Goal: Information Seeking & Learning: Learn about a topic

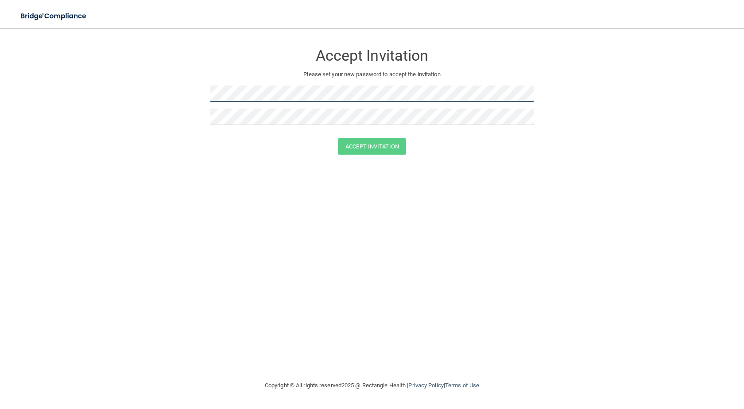
click at [202, 91] on form "Accept Invitation Please set your new password to accept the invitation Accept …" at bounding box center [372, 101] width 708 height 128
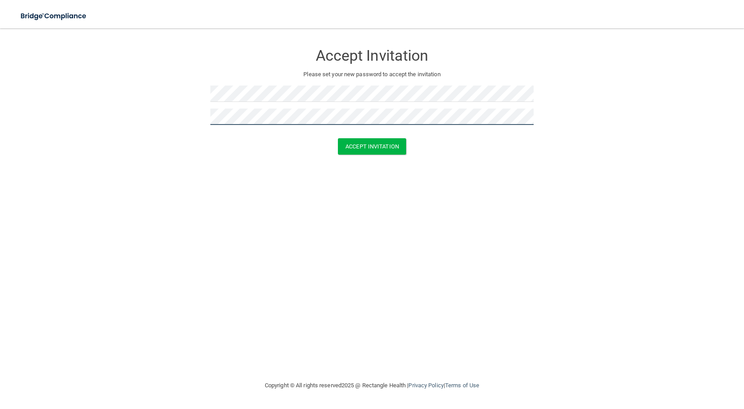
click at [209, 114] on form "Accept Invitation Please set your new password to accept the invitation Accept …" at bounding box center [372, 101] width 708 height 128
drag, startPoint x: 209, startPoint y: 114, endPoint x: 210, endPoint y: 143, distance: 28.4
click at [210, 143] on div "Accept Invitation" at bounding box center [371, 146] width 721 height 16
click at [360, 143] on button "Accept Invitation" at bounding box center [372, 146] width 68 height 16
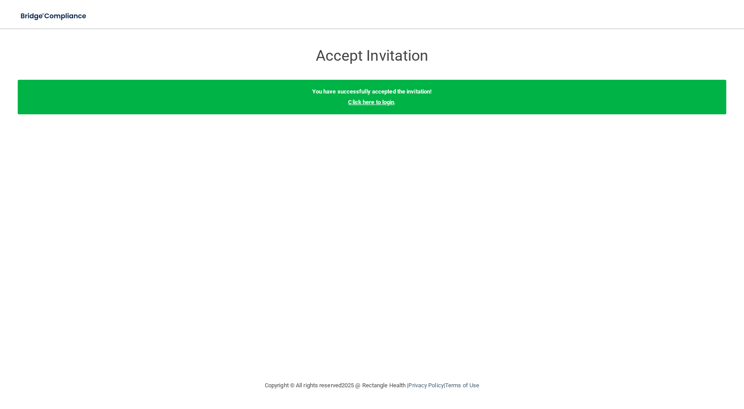
click at [374, 103] on link "Click here to login" at bounding box center [371, 102] width 46 height 7
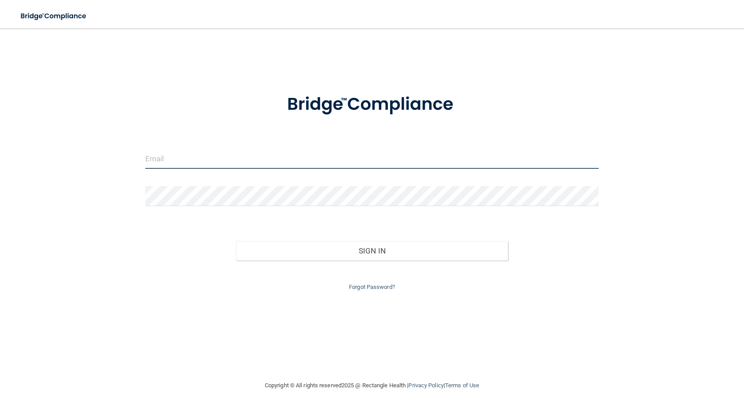
type input "[PERSON_NAME][EMAIL_ADDRESS][DOMAIN_NAME]"
drag, startPoint x: 291, startPoint y: 163, endPoint x: 89, endPoint y: 163, distance: 202.3
click at [89, 163] on div "[PERSON_NAME][EMAIL_ADDRESS][DOMAIN_NAME] Invalid email/password. You don't hav…" at bounding box center [372, 204] width 708 height 334
drag, startPoint x: 173, startPoint y: 158, endPoint x: 198, endPoint y: 169, distance: 27.8
click at [172, 158] on input "[EMAIL_ADDRESS][DOMAIN_NAME]" at bounding box center [371, 159] width 453 height 20
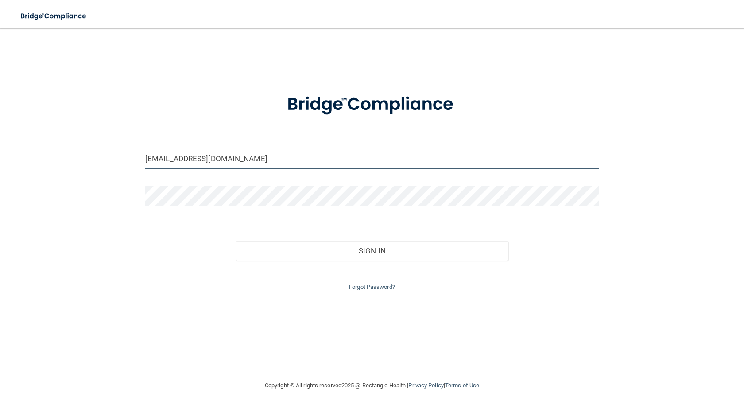
type input "[EMAIL_ADDRESS][DOMAIN_NAME]"
click at [227, 176] on form "[EMAIL_ADDRESS][DOMAIN_NAME] Invalid email/password. You don't have permission …" at bounding box center [371, 186] width 453 height 211
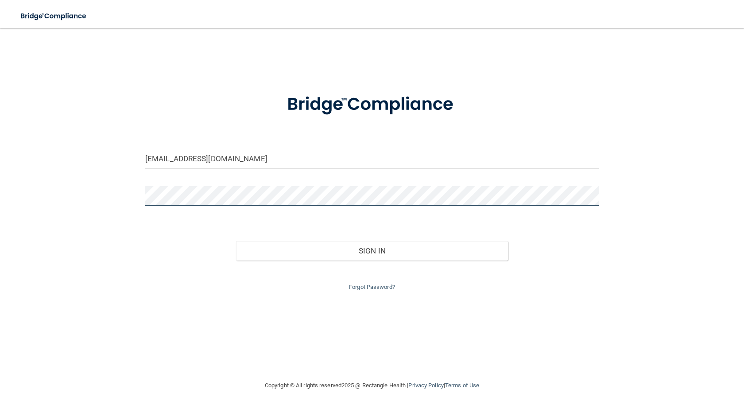
click at [23, 195] on div "[EMAIL_ADDRESS][DOMAIN_NAME] Invalid email/password. You don't have permission …" at bounding box center [372, 204] width 708 height 334
click at [485, 307] on div "[EMAIL_ADDRESS][DOMAIN_NAME] Invalid email/password. You don't have permission …" at bounding box center [372, 204] width 708 height 334
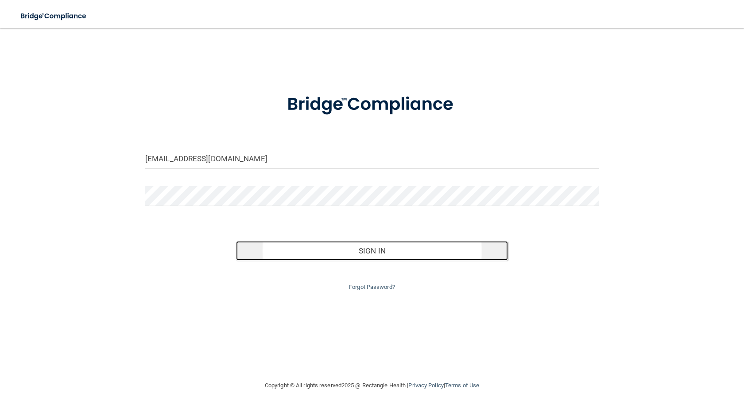
click at [383, 258] on button "Sign In" at bounding box center [372, 250] width 272 height 19
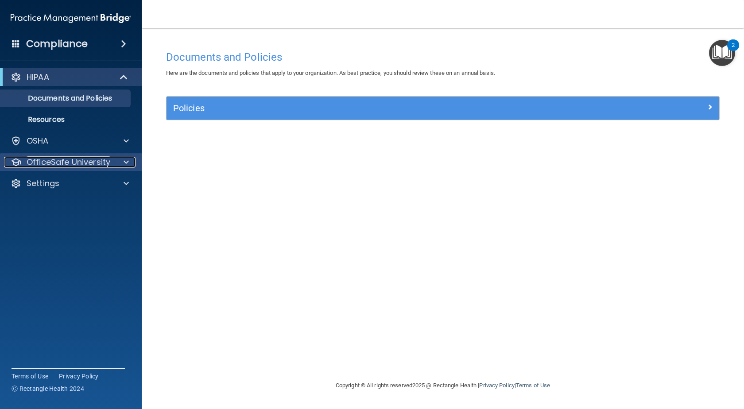
click at [57, 162] on p "OfficeSafe University" at bounding box center [69, 162] width 84 height 11
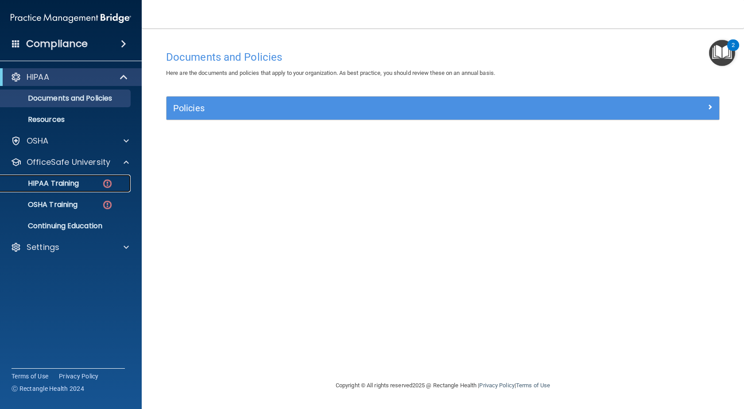
click at [74, 184] on p "HIPAA Training" at bounding box center [42, 183] width 73 height 9
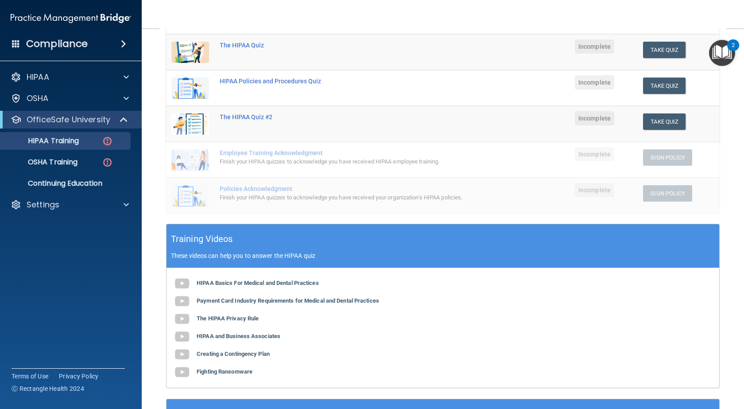
scroll to position [79, 0]
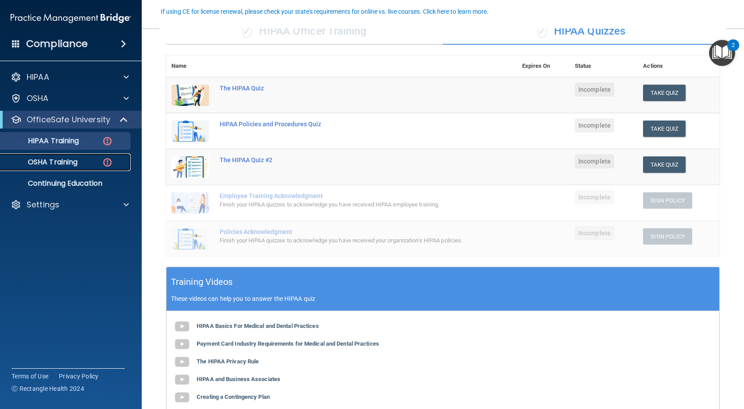
click at [72, 163] on p "OSHA Training" at bounding box center [42, 162] width 72 height 9
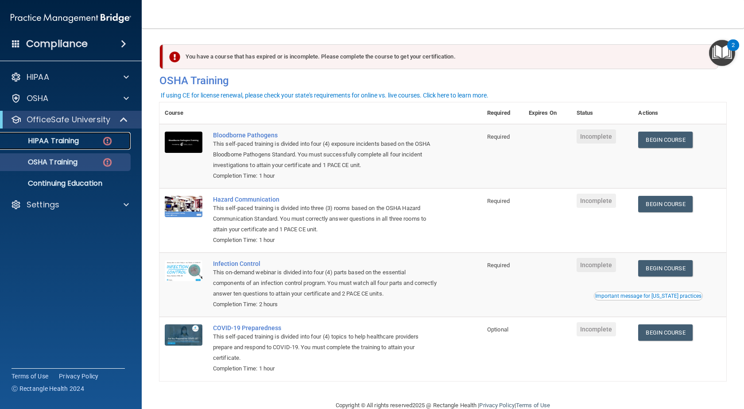
click at [62, 138] on p "HIPAA Training" at bounding box center [42, 140] width 73 height 9
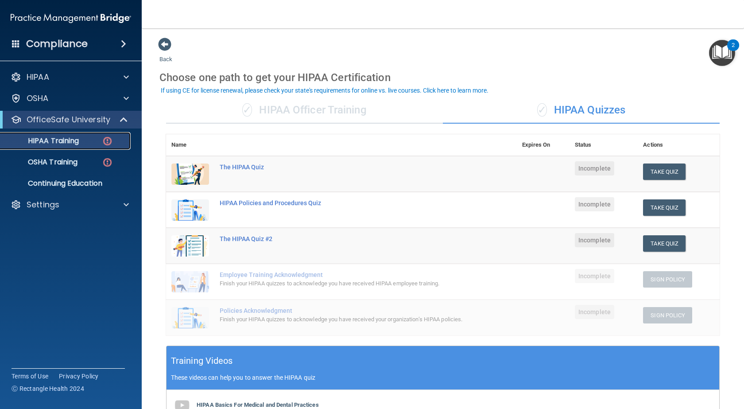
click at [30, 140] on p "HIPAA Training" at bounding box center [42, 140] width 73 height 9
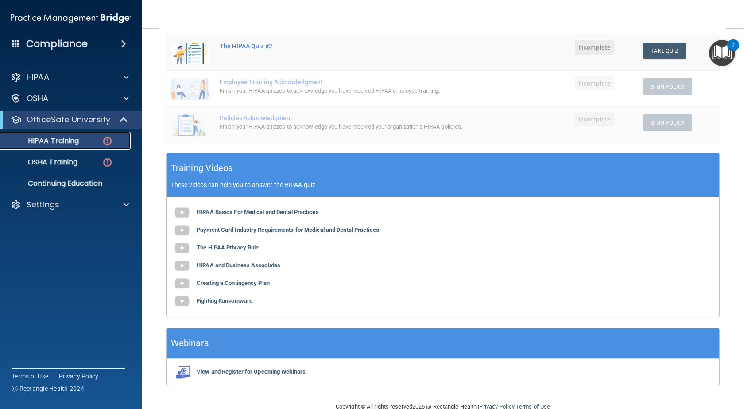
scroll to position [212, 0]
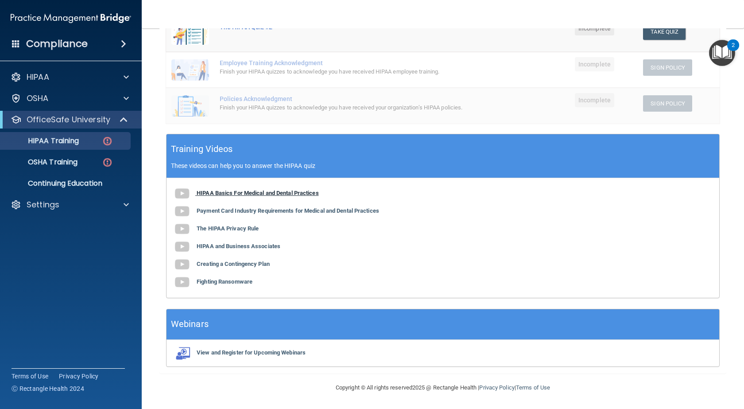
click at [244, 191] on b "HIPAA Basics For Medical and Dental Practices" at bounding box center [258, 192] width 122 height 7
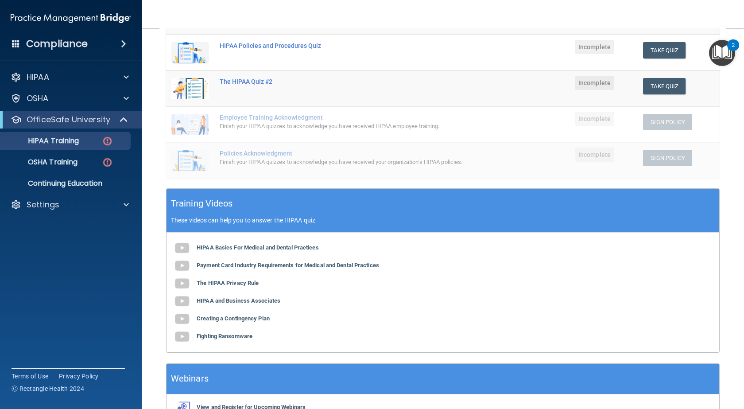
scroll to position [177, 0]
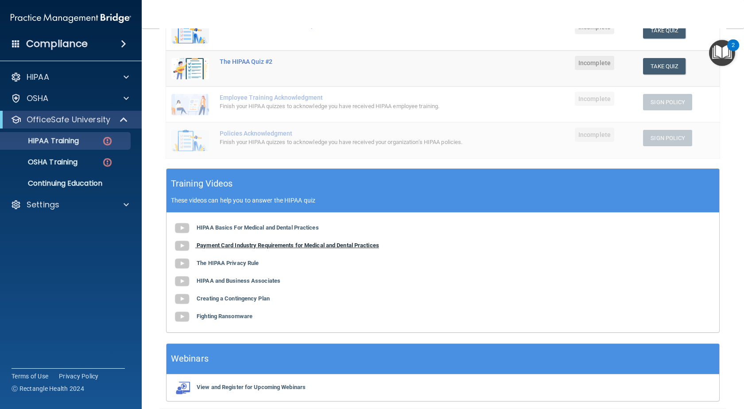
click at [230, 244] on b "Payment Card Industry Requirements for Medical and Dental Practices" at bounding box center [288, 245] width 182 height 7
click at [239, 264] on b "The HIPAA Privacy Rule" at bounding box center [228, 262] width 62 height 7
click at [253, 281] on b "HIPAA and Business Associates" at bounding box center [239, 280] width 84 height 7
click at [206, 300] on b "Creating a Contingency Plan" at bounding box center [233, 298] width 73 height 7
click at [225, 315] on b "Fighting Ransomware" at bounding box center [225, 315] width 56 height 7
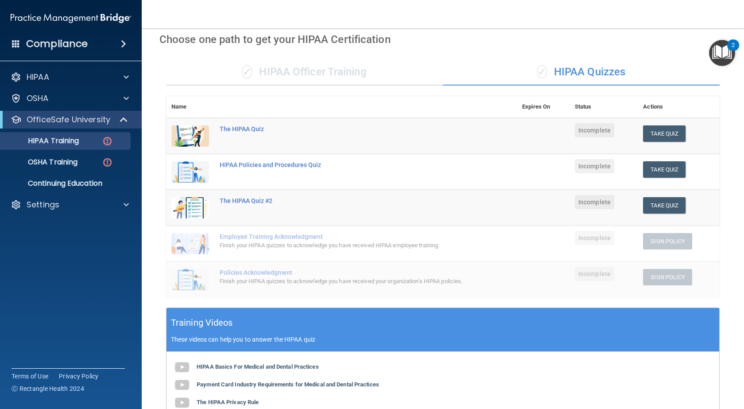
scroll to position [35, 0]
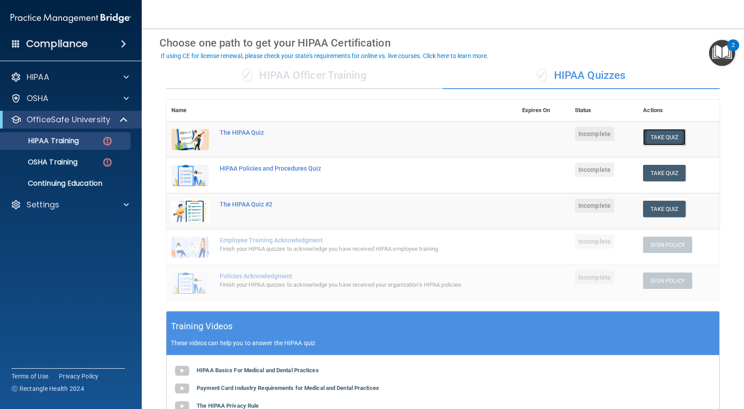
click at [658, 135] on button "Take Quiz" at bounding box center [664, 137] width 42 height 16
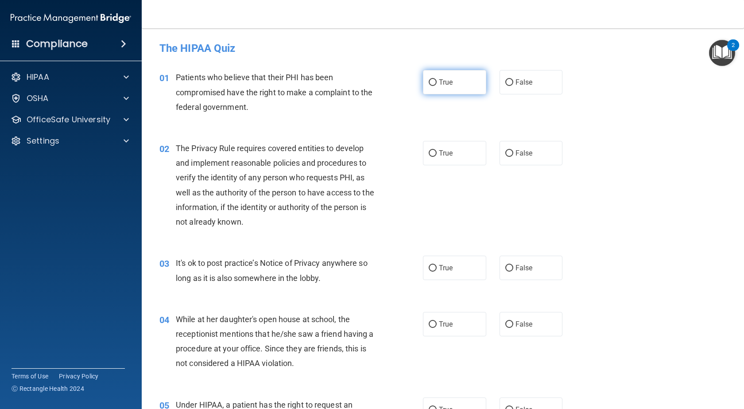
click at [458, 77] on label "True" at bounding box center [454, 82] width 63 height 24
click at [436, 79] on input "True" at bounding box center [432, 82] width 8 height 7
radio input "true"
click at [437, 160] on label "True" at bounding box center [454, 153] width 63 height 24
click at [436, 157] on input "True" at bounding box center [432, 153] width 8 height 7
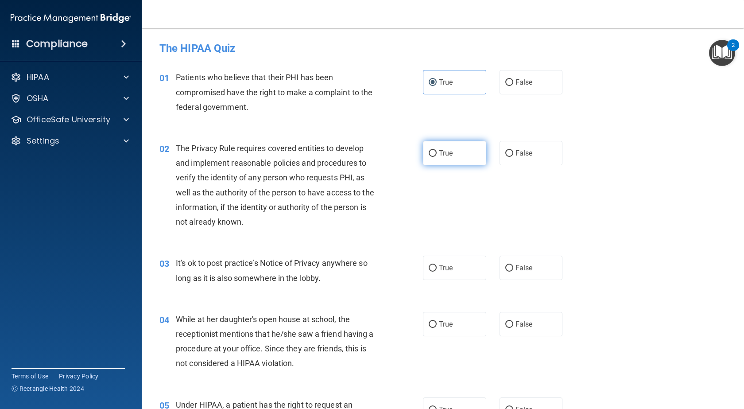
radio input "true"
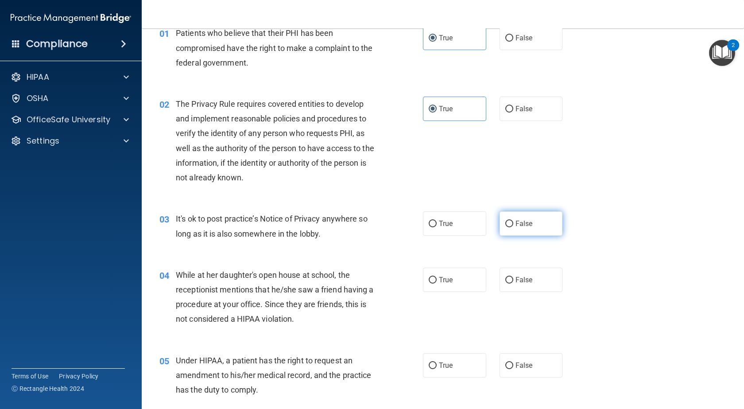
click at [510, 229] on label "False" at bounding box center [530, 223] width 63 height 24
click at [510, 227] on input "False" at bounding box center [509, 223] width 8 height 7
radio input "true"
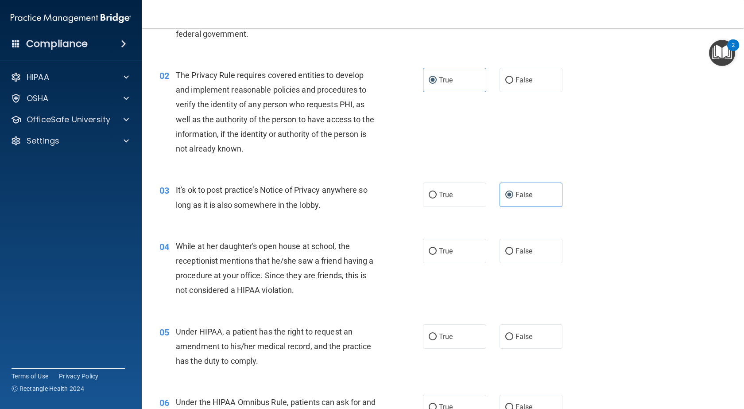
scroll to position [89, 0]
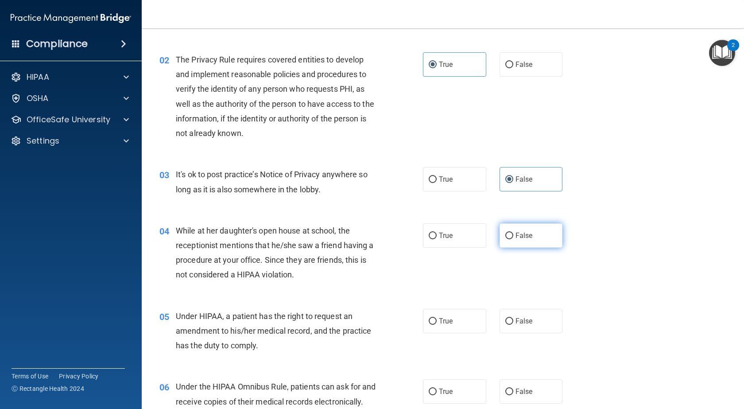
click at [516, 234] on span "False" at bounding box center [523, 235] width 17 height 8
click at [513, 234] on input "False" at bounding box center [509, 235] width 8 height 7
radio input "true"
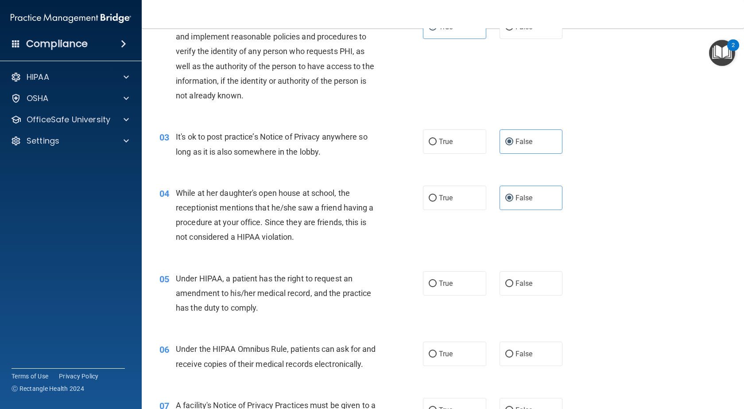
scroll to position [177, 0]
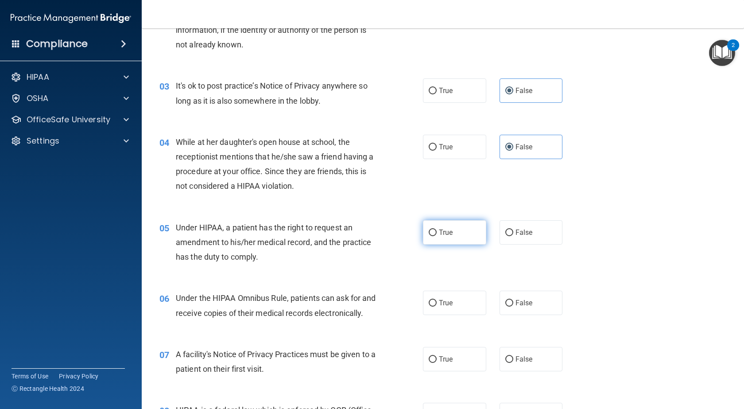
click at [431, 232] on input "True" at bounding box center [432, 232] width 8 height 7
radio input "true"
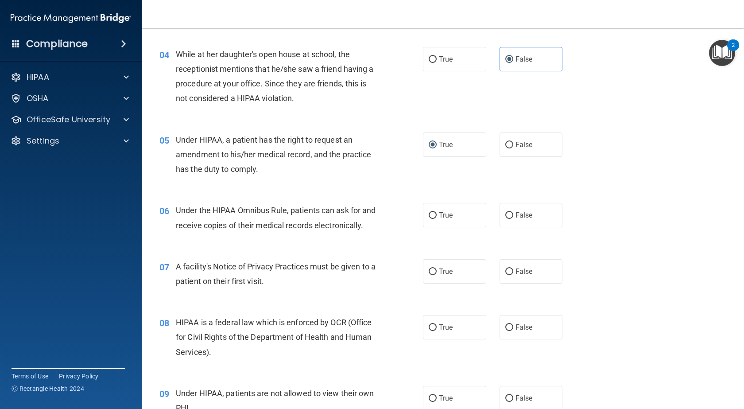
scroll to position [266, 0]
click at [451, 213] on label "True" at bounding box center [454, 214] width 63 height 24
click at [436, 213] on input "True" at bounding box center [432, 214] width 8 height 7
radio input "true"
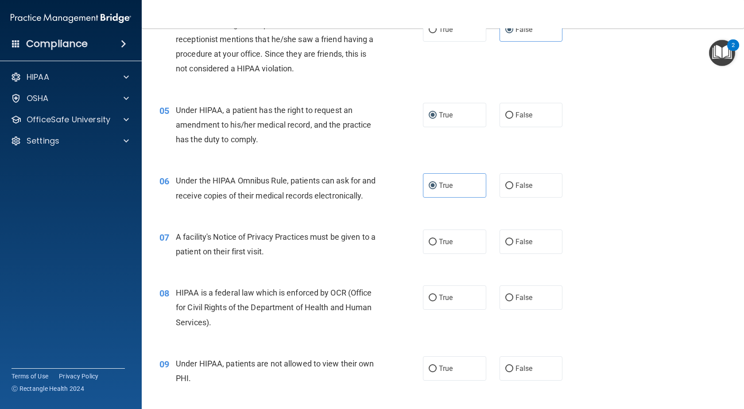
scroll to position [310, 0]
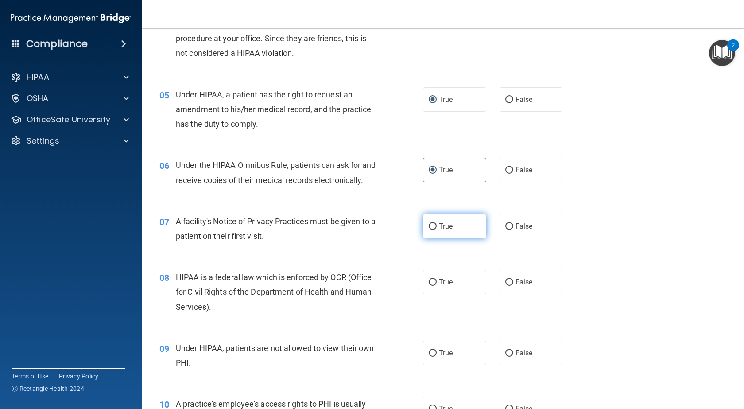
click at [443, 230] on span "True" at bounding box center [446, 226] width 14 height 8
click at [436, 230] on input "True" at bounding box center [432, 226] width 8 height 7
radio input "true"
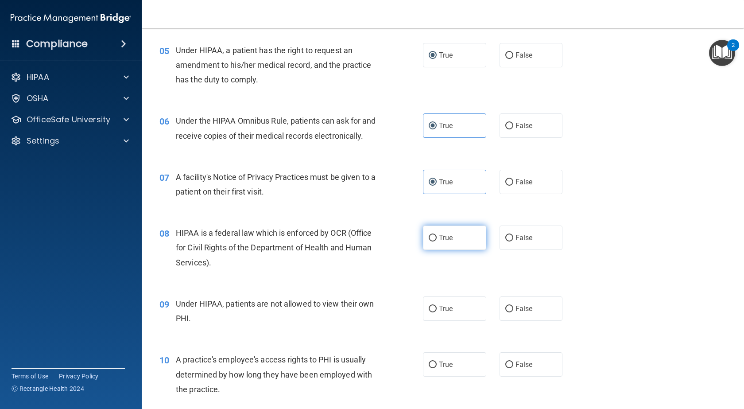
scroll to position [443, 0]
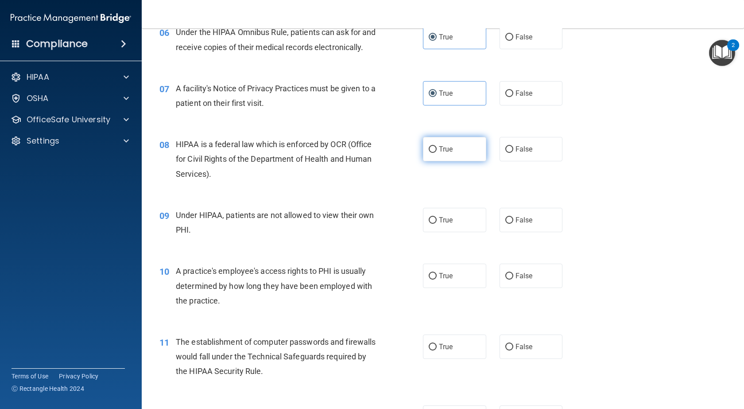
click at [428, 161] on label "True" at bounding box center [454, 149] width 63 height 24
click at [428, 153] on input "True" at bounding box center [432, 149] width 8 height 7
radio input "true"
click at [499, 232] on label "False" at bounding box center [530, 220] width 63 height 24
click at [505, 224] on input "False" at bounding box center [509, 220] width 8 height 7
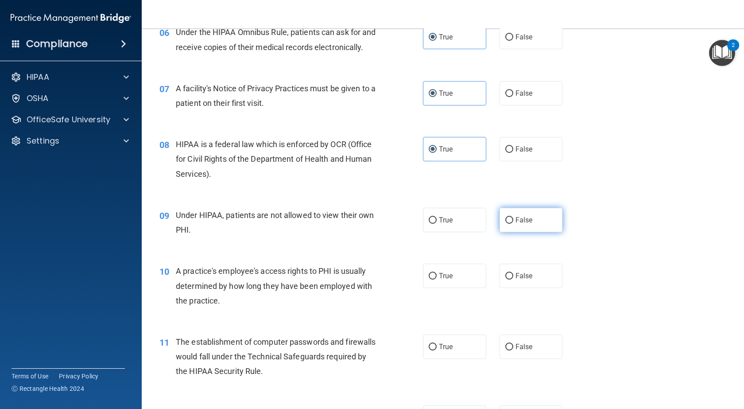
radio input "true"
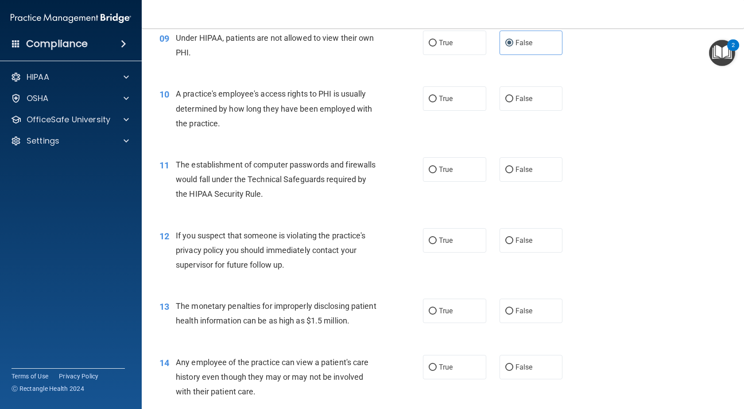
scroll to position [664, 0]
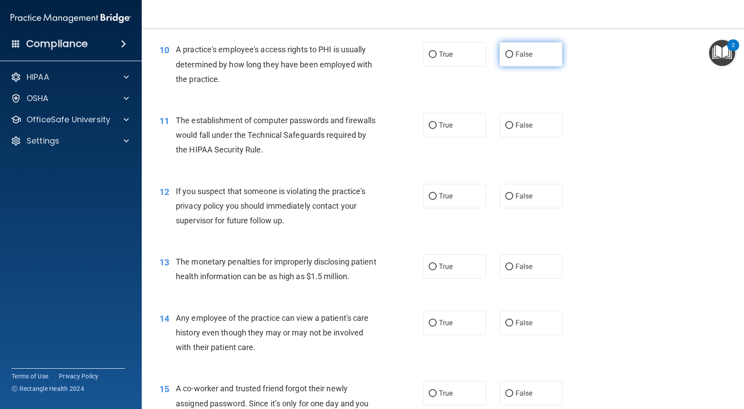
click at [522, 66] on label "False" at bounding box center [530, 54] width 63 height 24
click at [513, 58] on input "False" at bounding box center [509, 54] width 8 height 7
radio input "true"
click at [453, 137] on label "True" at bounding box center [454, 125] width 63 height 24
click at [436, 129] on input "True" at bounding box center [432, 125] width 8 height 7
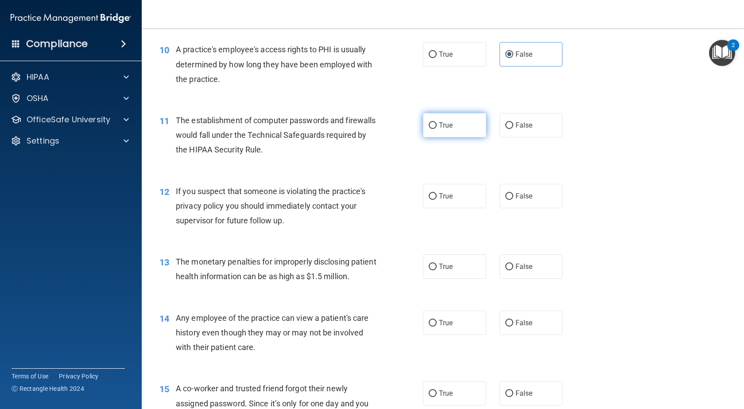
radio input "true"
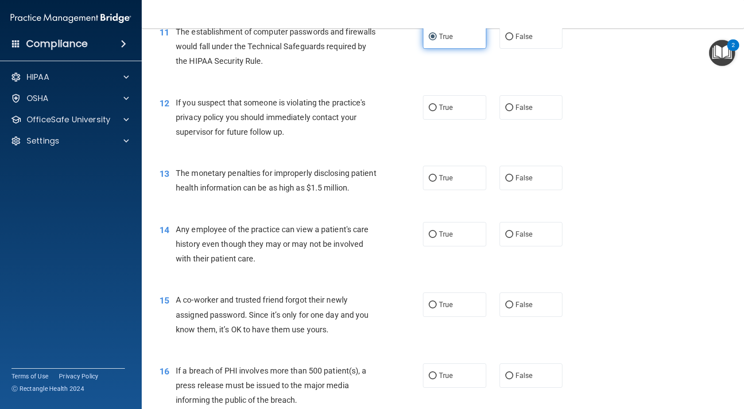
scroll to position [797, 0]
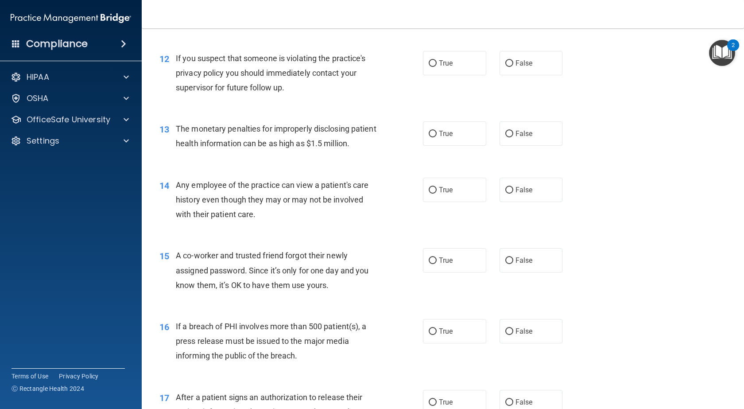
click at [439, 138] on span "True" at bounding box center [446, 133] width 14 height 8
click at [436, 137] on input "True" at bounding box center [432, 134] width 8 height 7
radio input "true"
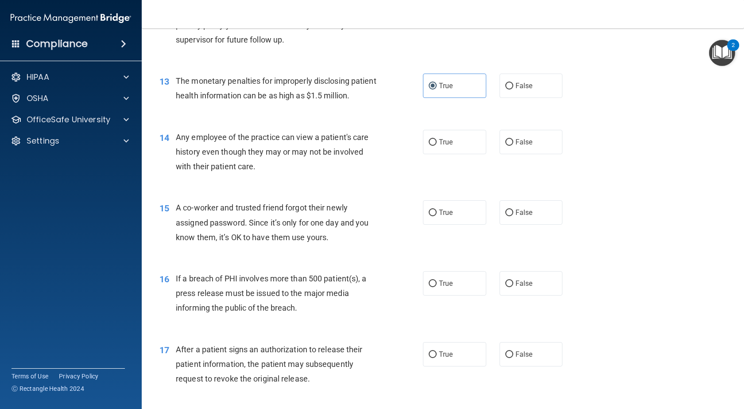
scroll to position [841, 0]
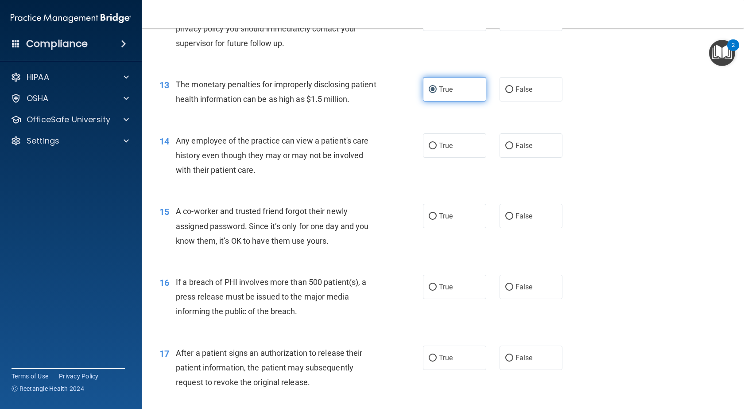
click at [441, 101] on label "True" at bounding box center [454, 89] width 63 height 24
click at [436, 93] on input "True" at bounding box center [432, 89] width 8 height 7
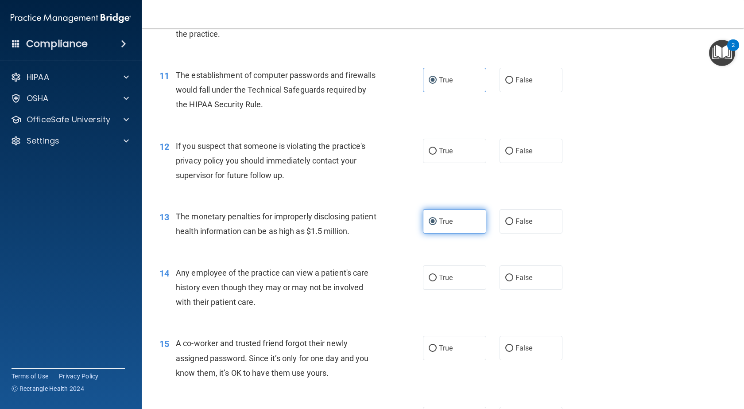
scroll to position [708, 0]
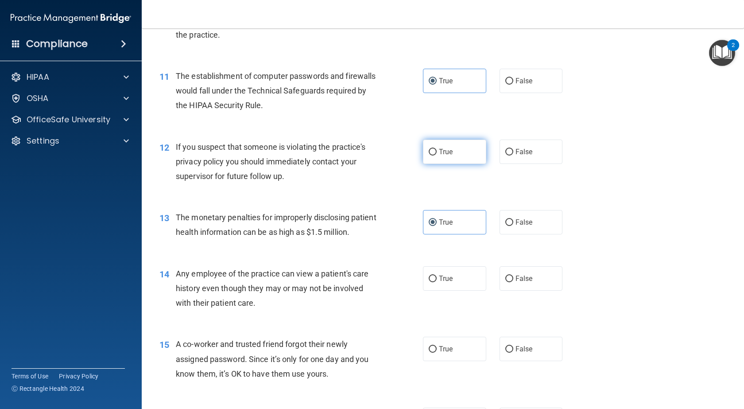
click at [451, 164] on label "True" at bounding box center [454, 151] width 63 height 24
click at [436, 155] on input "True" at bounding box center [432, 152] width 8 height 7
radio input "true"
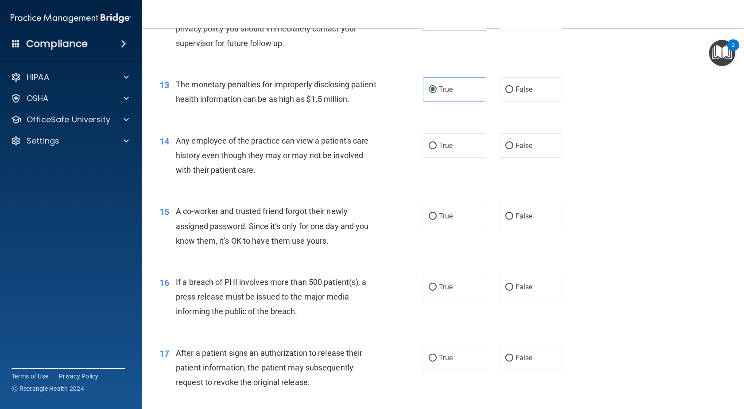
scroll to position [885, 0]
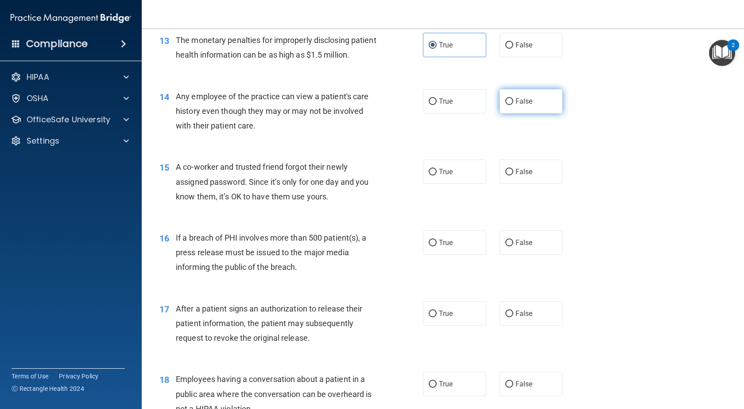
click at [515, 105] on span "False" at bounding box center [523, 101] width 17 height 8
click at [511, 105] on input "False" at bounding box center [509, 101] width 8 height 7
radio input "true"
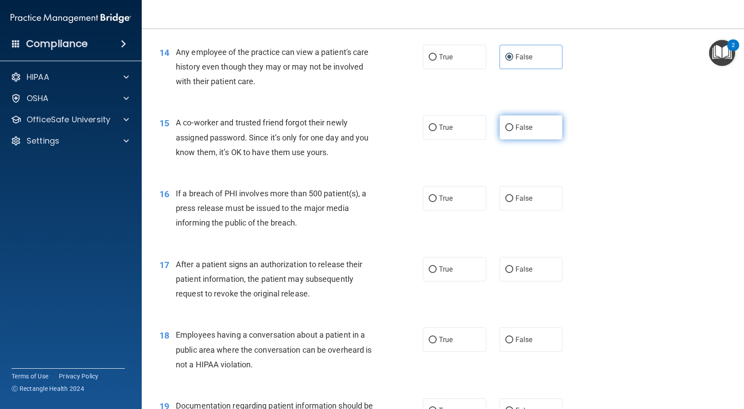
click at [519, 131] on span "False" at bounding box center [523, 127] width 17 height 8
click at [513, 131] on input "False" at bounding box center [509, 127] width 8 height 7
radio input "true"
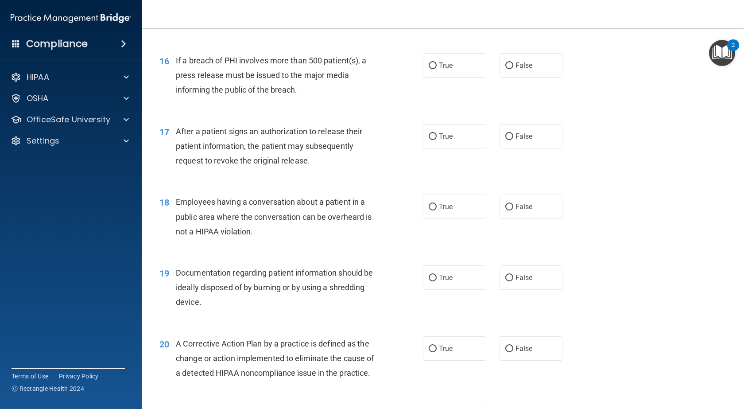
scroll to position [1018, 0]
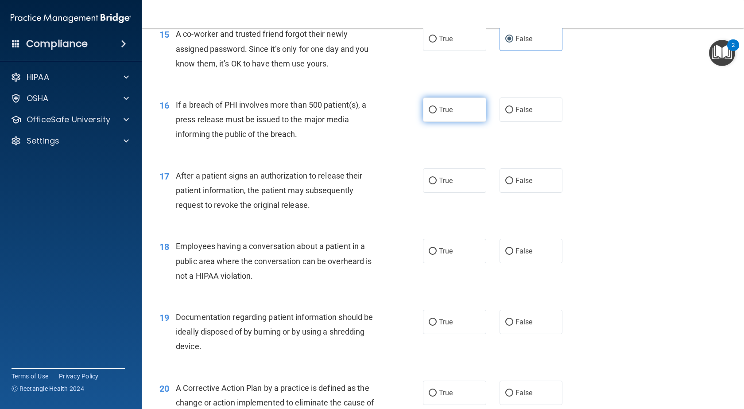
click at [453, 122] on label "True" at bounding box center [454, 109] width 63 height 24
click at [436, 113] on input "True" at bounding box center [432, 110] width 8 height 7
radio input "true"
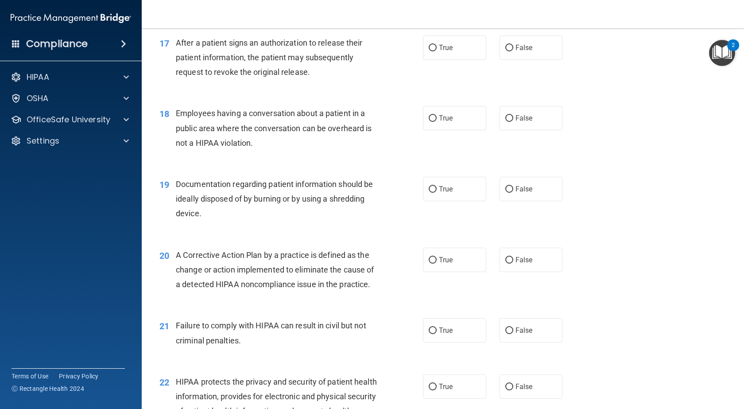
scroll to position [1107, 0]
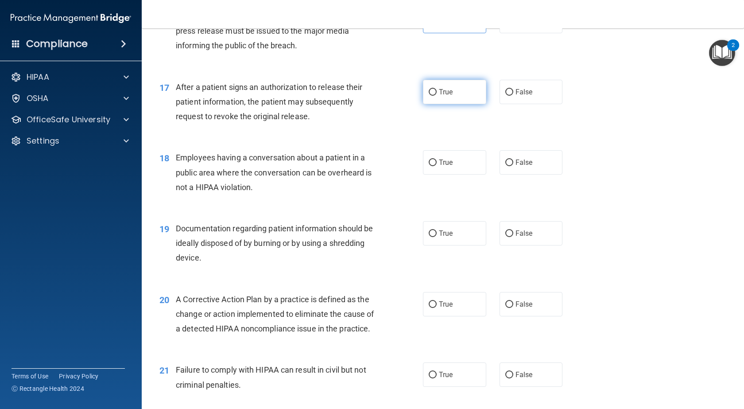
click at [423, 104] on label "True" at bounding box center [454, 92] width 63 height 24
click at [428, 96] on input "True" at bounding box center [432, 92] width 8 height 7
radio input "true"
click at [515, 166] on span "False" at bounding box center [523, 162] width 17 height 8
click at [513, 166] on input "False" at bounding box center [509, 162] width 8 height 7
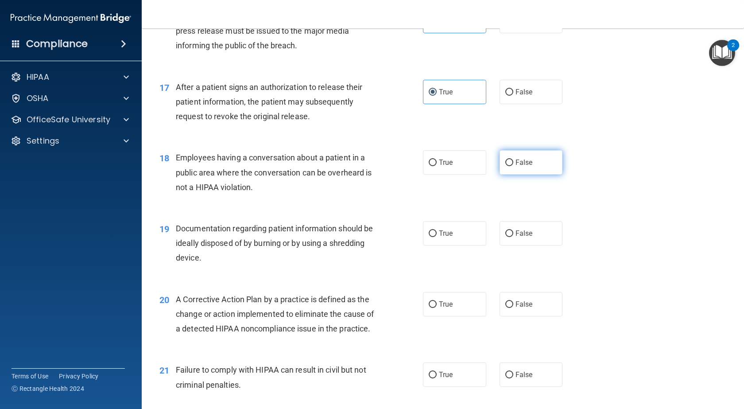
radio input "true"
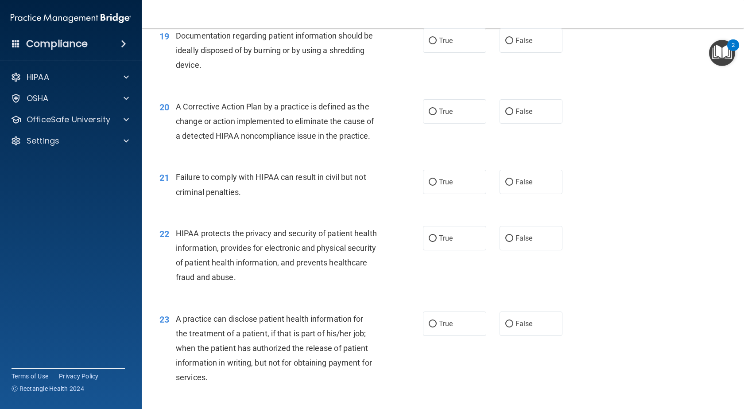
scroll to position [1284, 0]
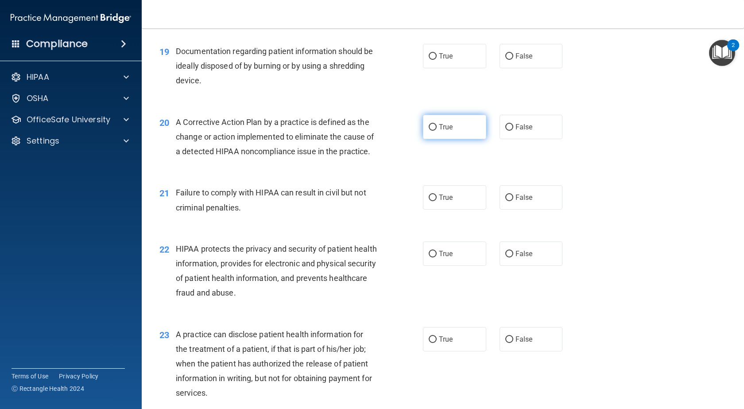
click at [428, 139] on label "True" at bounding box center [454, 127] width 63 height 24
click at [428, 131] on input "True" at bounding box center [432, 127] width 8 height 7
radio input "true"
click at [419, 86] on div "19 Documentation regarding patient information should be ideally disposed of by…" at bounding box center [291, 68] width 290 height 49
click at [430, 68] on label "True" at bounding box center [454, 56] width 63 height 24
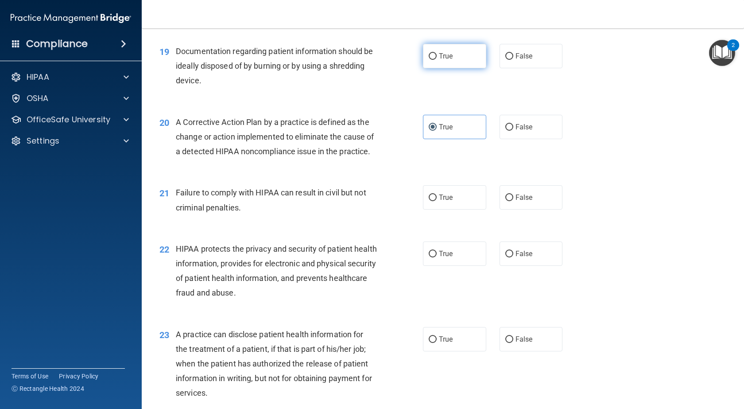
click at [430, 60] on input "True" at bounding box center [432, 56] width 8 height 7
radio input "true"
click at [430, 131] on input "True" at bounding box center [432, 127] width 8 height 7
click at [448, 201] on span "True" at bounding box center [446, 197] width 14 height 8
click at [436, 201] on input "True" at bounding box center [432, 197] width 8 height 7
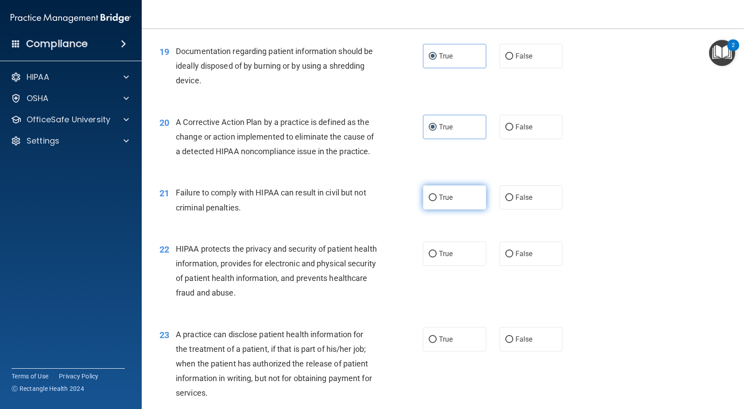
radio input "true"
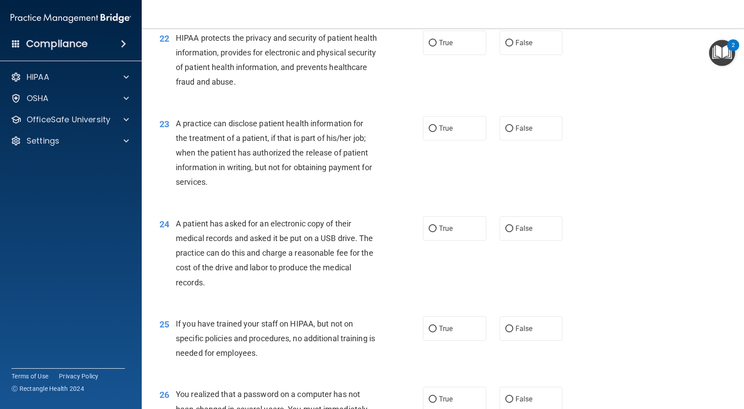
scroll to position [1474, 0]
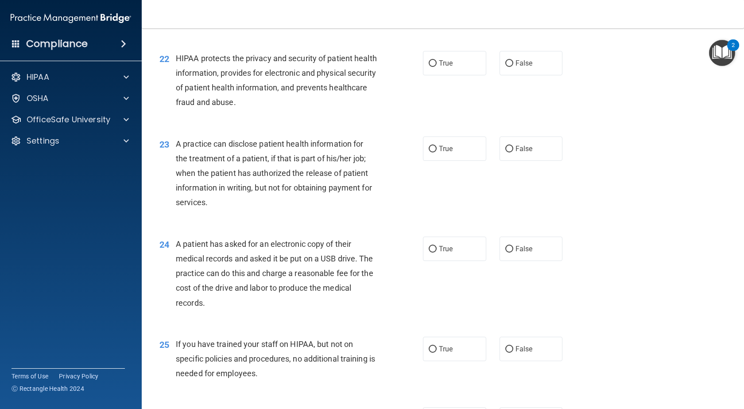
click at [508, 19] on label "False" at bounding box center [530, 7] width 63 height 24
click at [508, 11] on input "False" at bounding box center [509, 7] width 8 height 7
radio input "true"
radio input "false"
click at [440, 75] on label "True" at bounding box center [454, 63] width 63 height 24
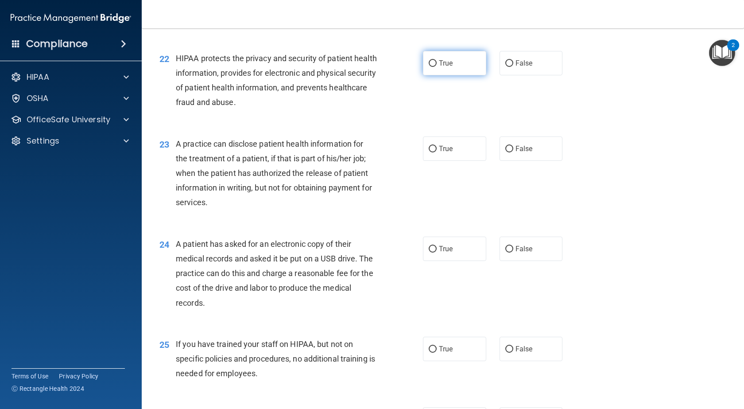
click at [436, 67] on input "True" at bounding box center [432, 63] width 8 height 7
radio input "true"
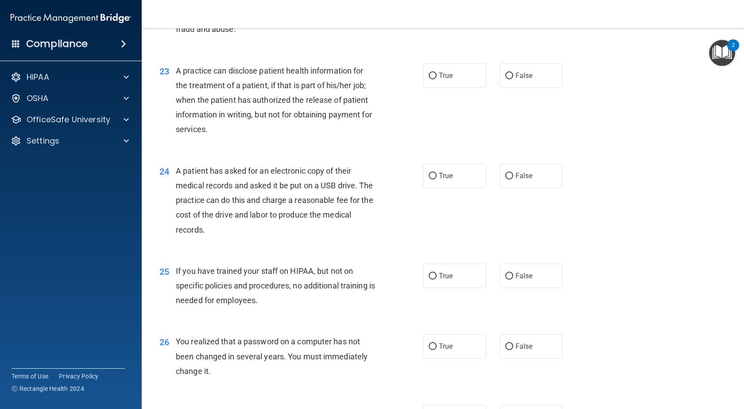
scroll to position [1562, 0]
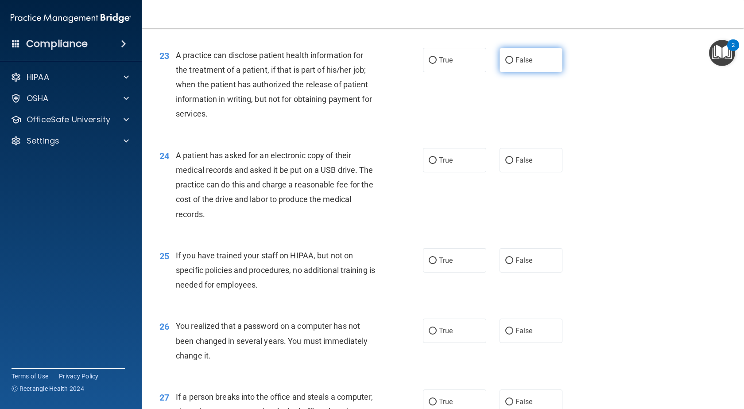
click at [499, 72] on label "False" at bounding box center [530, 60] width 63 height 24
click at [505, 64] on input "False" at bounding box center [509, 60] width 8 height 7
radio input "true"
click at [460, 172] on label "True" at bounding box center [454, 160] width 63 height 24
click at [436, 164] on input "True" at bounding box center [432, 160] width 8 height 7
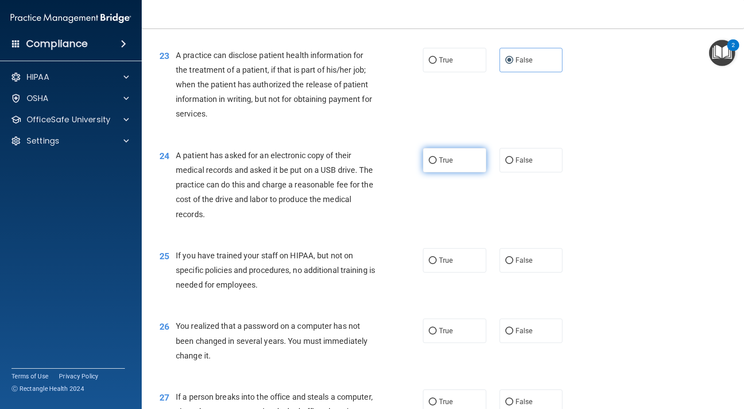
radio input "true"
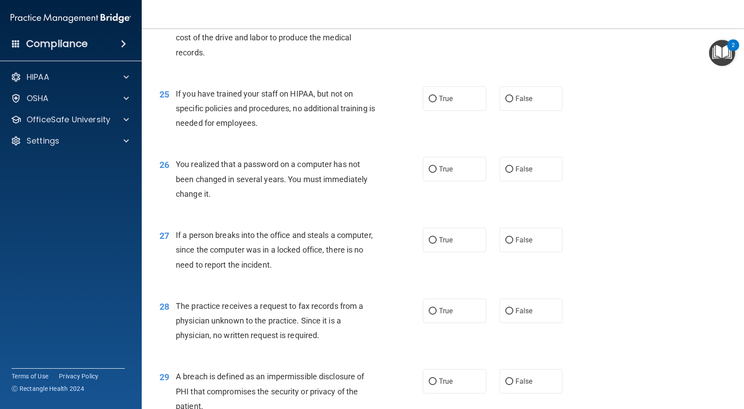
scroll to position [1739, 0]
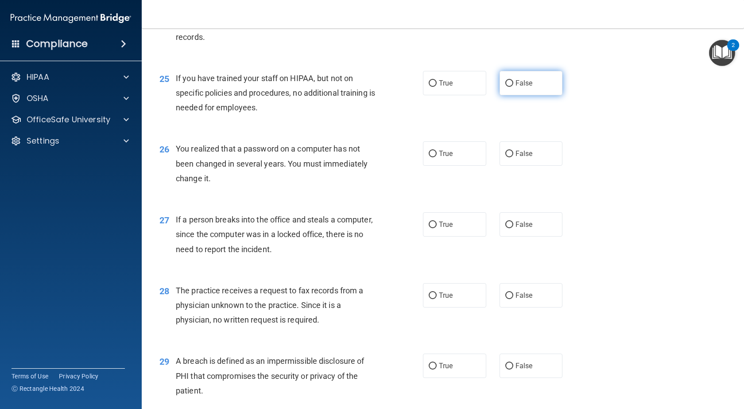
click at [528, 87] on span "False" at bounding box center [523, 83] width 17 height 8
click at [513, 87] on input "False" at bounding box center [509, 83] width 8 height 7
radio input "true"
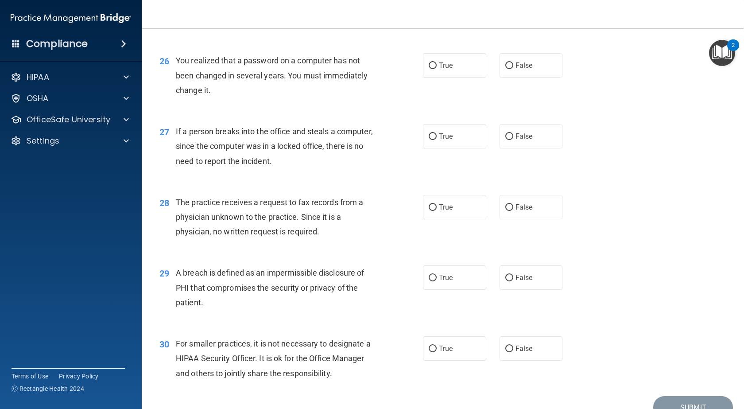
scroll to position [1828, 0]
click at [440, 77] on label "True" at bounding box center [454, 65] width 63 height 24
click at [436, 69] on input "True" at bounding box center [432, 65] width 8 height 7
radio input "true"
click at [521, 140] on span "False" at bounding box center [523, 135] width 17 height 8
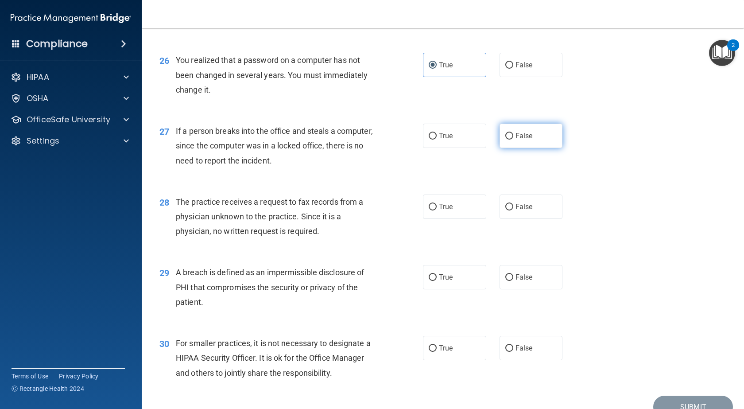
click at [513, 139] on input "False" at bounding box center [509, 136] width 8 height 7
radio input "true"
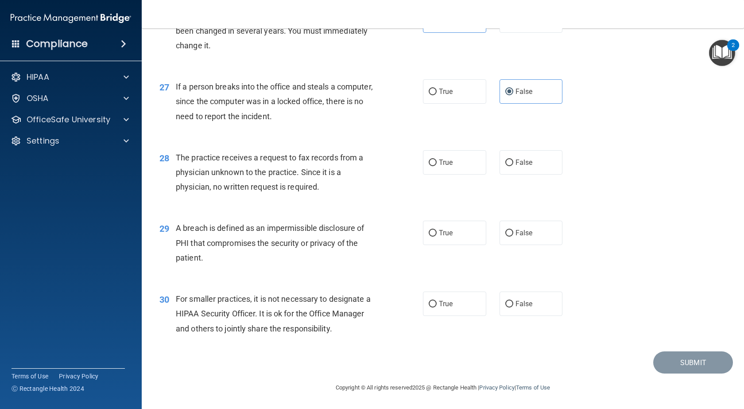
scroll to position [1916, 0]
click at [506, 155] on label "False" at bounding box center [530, 162] width 63 height 24
click at [506, 159] on input "False" at bounding box center [509, 162] width 8 height 7
radio input "true"
click at [456, 238] on label "True" at bounding box center [454, 232] width 63 height 24
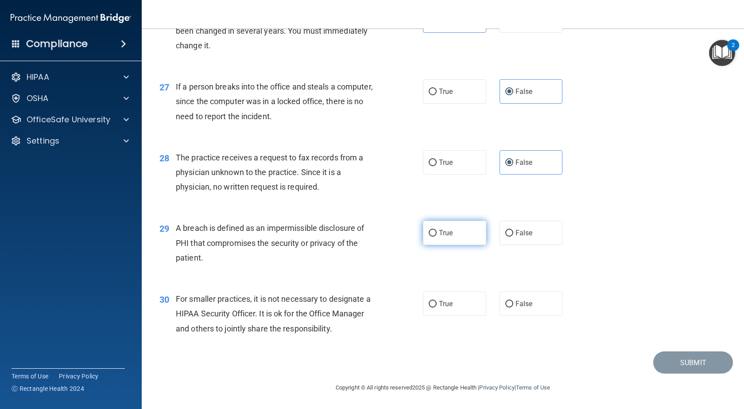
click at [436, 236] on input "True" at bounding box center [432, 233] width 8 height 7
radio input "true"
click at [526, 308] on label "False" at bounding box center [530, 303] width 63 height 24
click at [513, 307] on input "False" at bounding box center [509, 304] width 8 height 7
radio input "true"
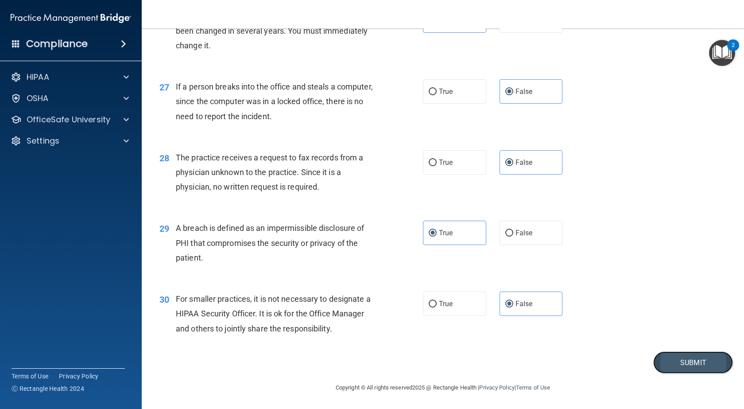
click at [684, 359] on button "Submit" at bounding box center [693, 362] width 80 height 23
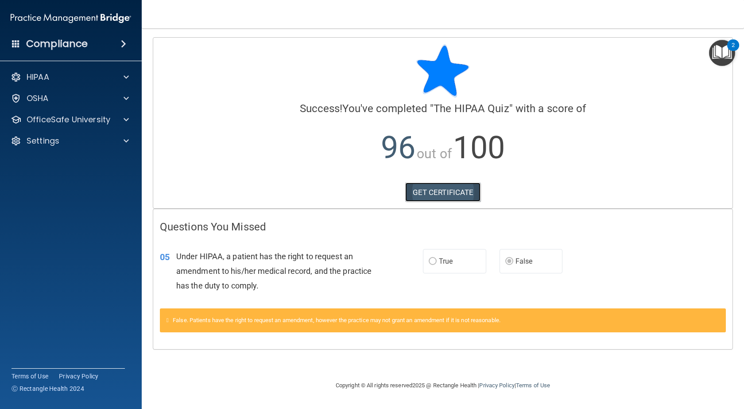
click at [441, 194] on link "GET CERTIFICATE" at bounding box center [443, 191] width 76 height 19
click at [124, 121] on span at bounding box center [125, 119] width 5 height 11
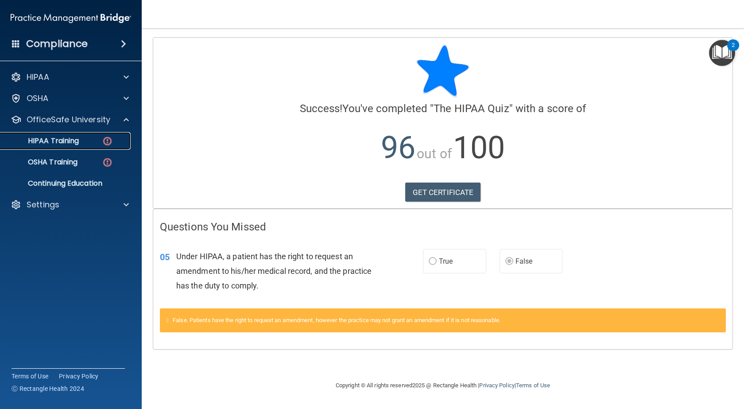
click at [105, 143] on img at bounding box center [107, 140] width 11 height 11
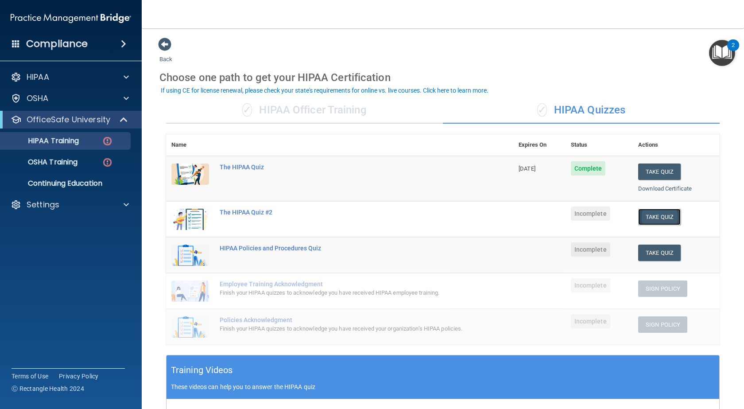
click at [650, 222] on button "Take Quiz" at bounding box center [659, 216] width 42 height 16
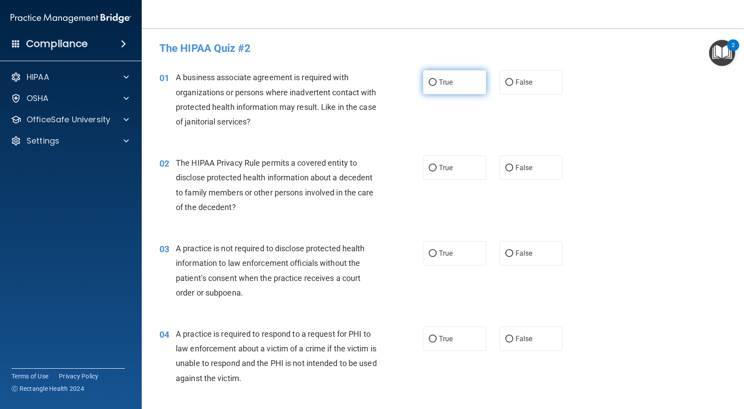
click at [464, 81] on label "True" at bounding box center [454, 82] width 63 height 24
click at [436, 81] on input "True" at bounding box center [432, 82] width 8 height 7
radio input "true"
click at [444, 159] on label "True" at bounding box center [454, 167] width 63 height 24
click at [436, 165] on input "True" at bounding box center [432, 168] width 8 height 7
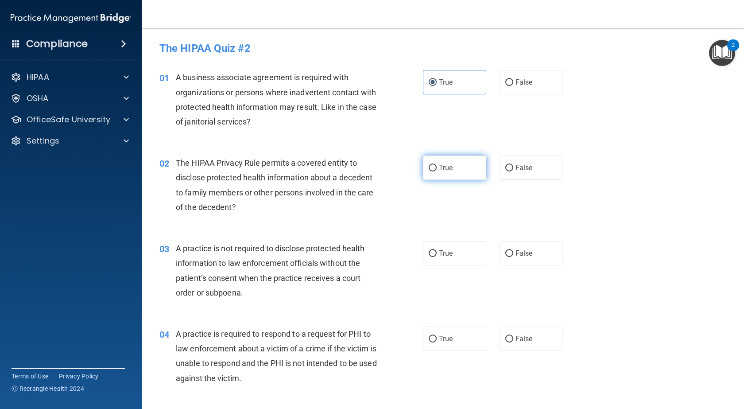
radio input "true"
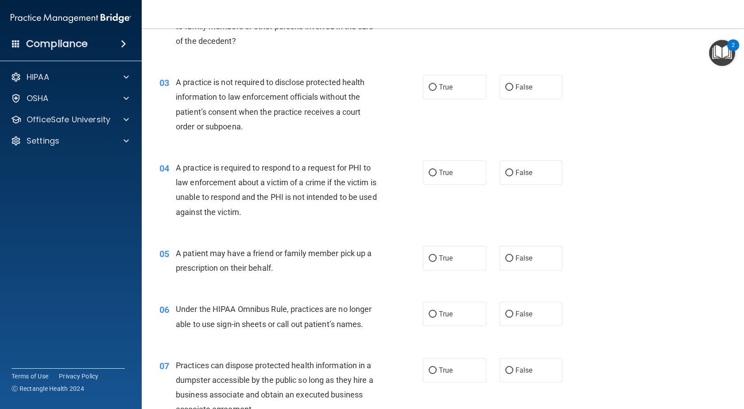
scroll to position [177, 0]
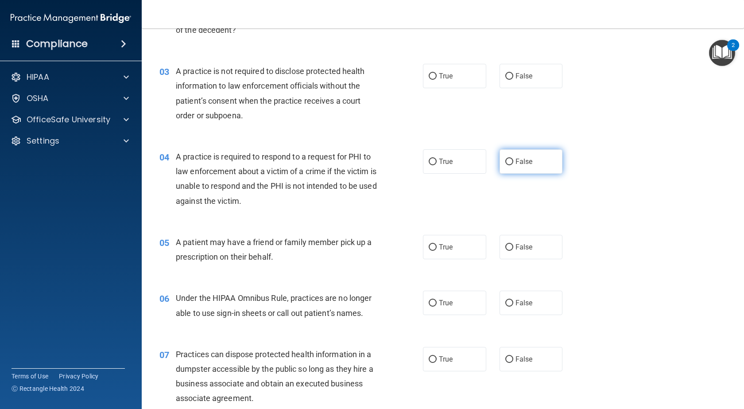
click at [521, 158] on span "False" at bounding box center [523, 161] width 17 height 8
click at [513, 158] on input "False" at bounding box center [509, 161] width 8 height 7
radio input "true"
click at [512, 71] on label "False" at bounding box center [530, 76] width 63 height 24
click at [512, 73] on input "False" at bounding box center [509, 76] width 8 height 7
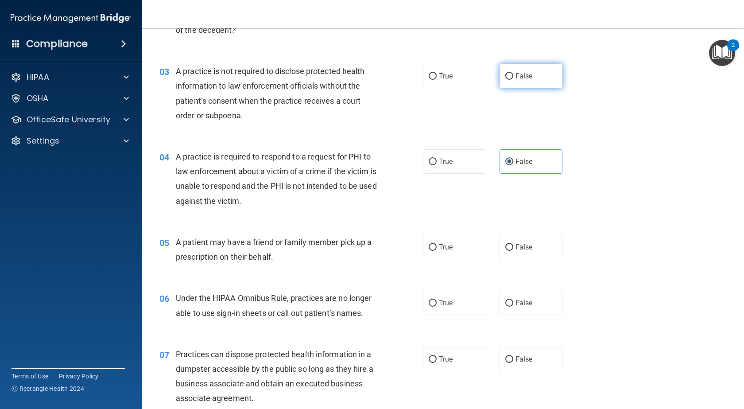
radio input "true"
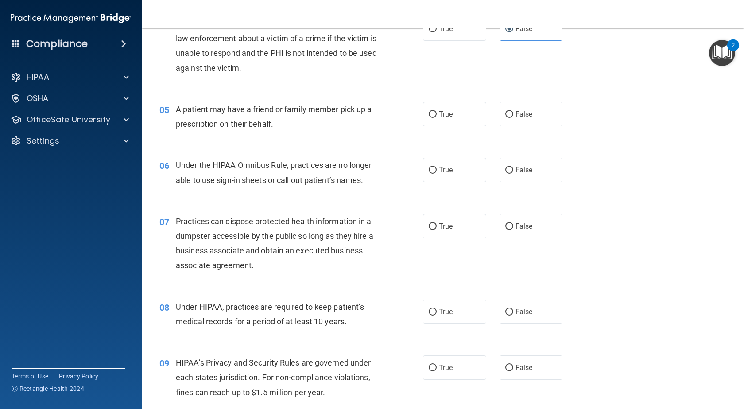
scroll to position [354, 0]
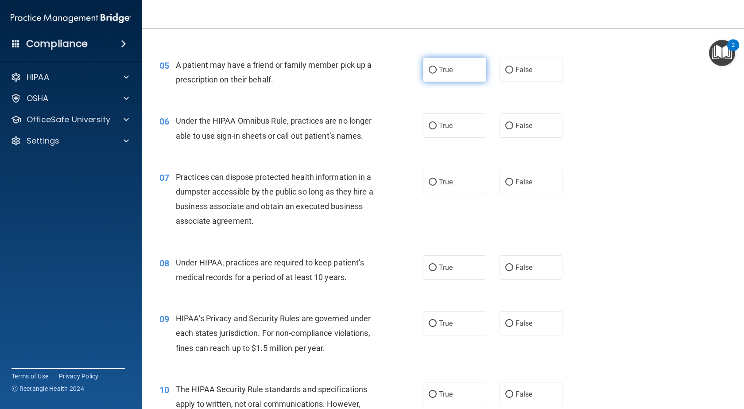
click at [436, 78] on label "True" at bounding box center [454, 70] width 63 height 24
click at [436, 73] on input "True" at bounding box center [432, 70] width 8 height 7
radio input "true"
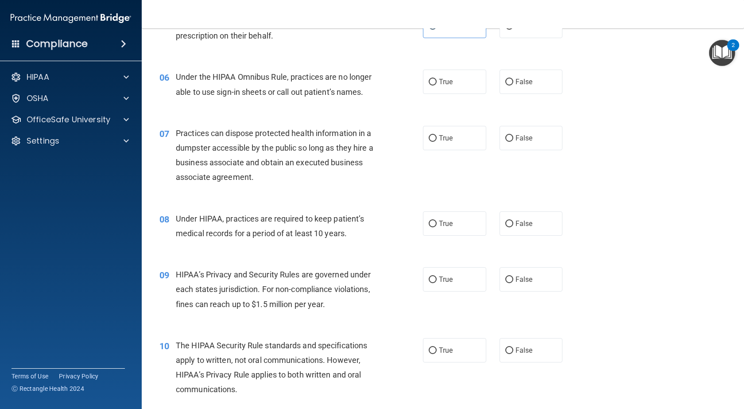
scroll to position [398, 0]
click at [536, 85] on label "False" at bounding box center [530, 81] width 63 height 24
click at [513, 85] on input "False" at bounding box center [509, 81] width 8 height 7
radio input "true"
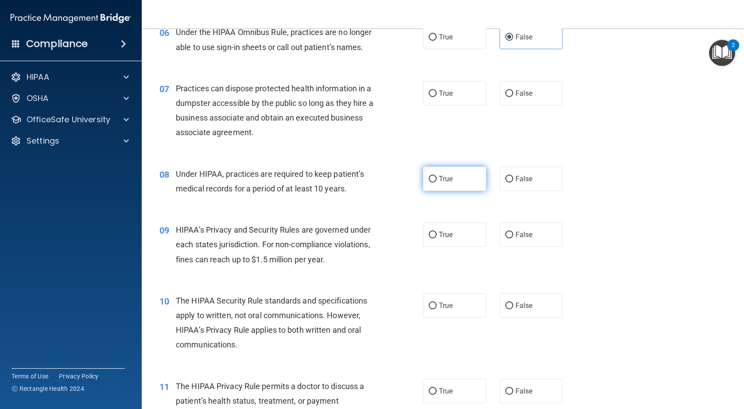
click at [440, 179] on span "True" at bounding box center [446, 178] width 14 height 8
click at [436, 179] on input "True" at bounding box center [432, 179] width 8 height 7
radio input "true"
click at [505, 91] on input "False" at bounding box center [509, 93] width 8 height 7
radio input "true"
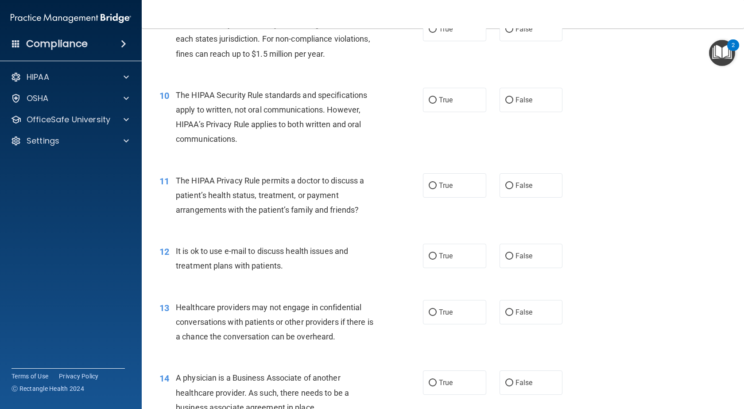
scroll to position [604, 0]
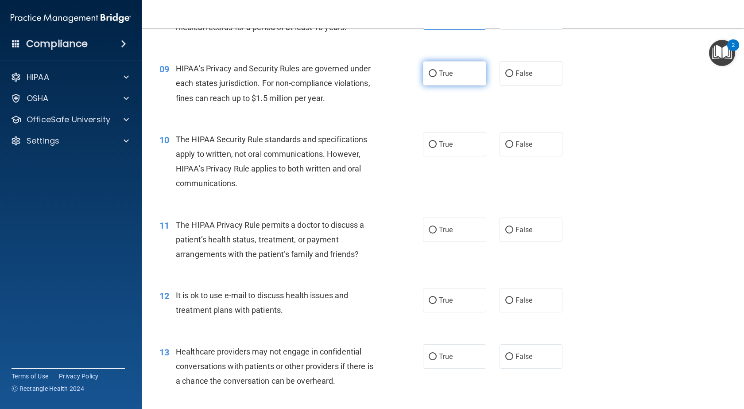
click at [443, 73] on span "True" at bounding box center [446, 73] width 14 height 8
click at [436, 73] on input "True" at bounding box center [432, 73] width 8 height 7
radio input "true"
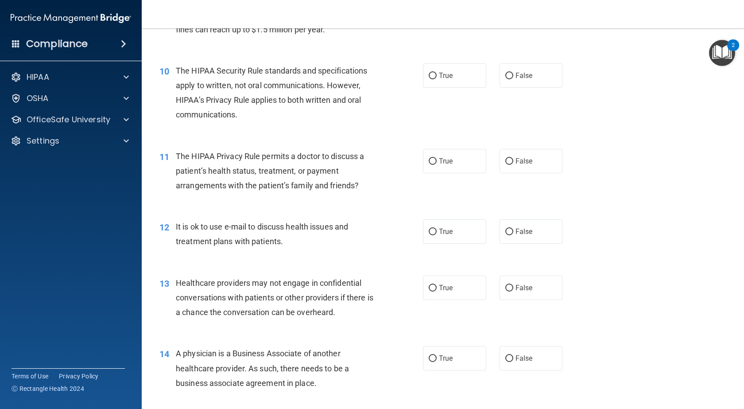
scroll to position [692, 0]
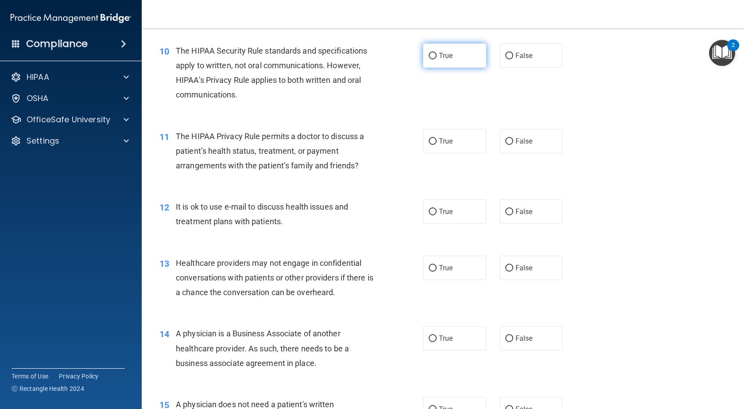
click at [445, 59] on span "True" at bounding box center [446, 55] width 14 height 8
click at [436, 59] on input "True" at bounding box center [432, 56] width 8 height 7
radio input "true"
click at [439, 141] on span "True" at bounding box center [446, 141] width 14 height 8
click at [436, 141] on input "True" at bounding box center [432, 141] width 8 height 7
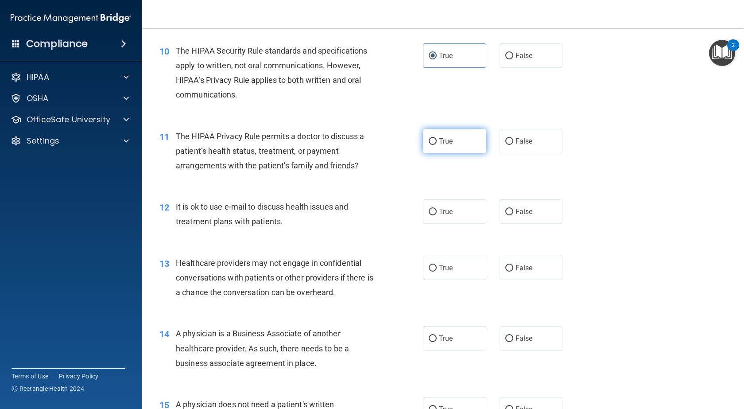
radio input "true"
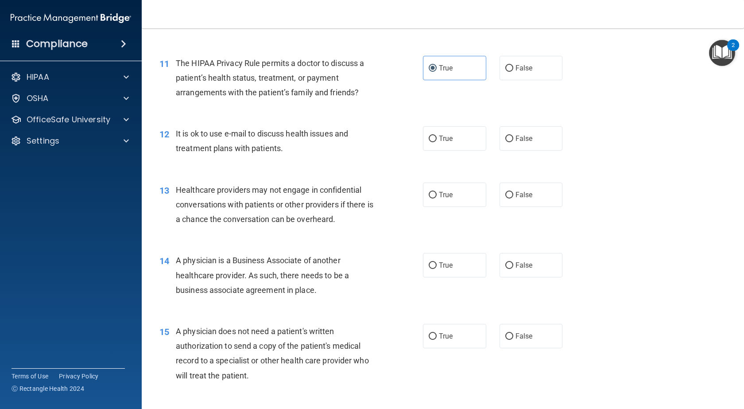
scroll to position [781, 0]
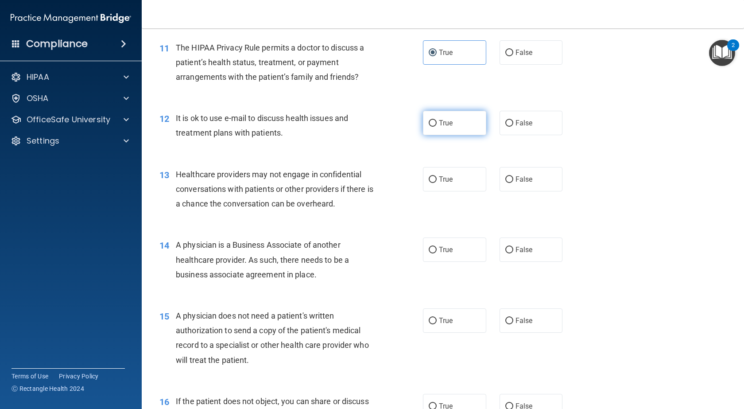
click at [451, 121] on label "True" at bounding box center [454, 123] width 63 height 24
click at [436, 121] on input "True" at bounding box center [432, 123] width 8 height 7
radio input "true"
click at [515, 175] on span "False" at bounding box center [523, 179] width 17 height 8
click at [513, 176] on input "False" at bounding box center [509, 179] width 8 height 7
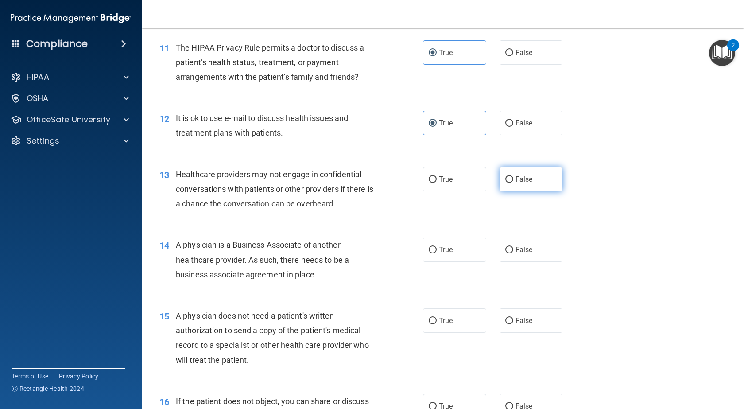
radio input "true"
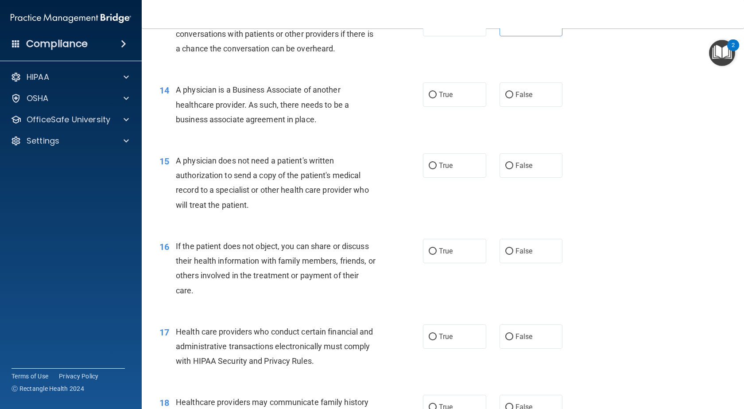
scroll to position [958, 0]
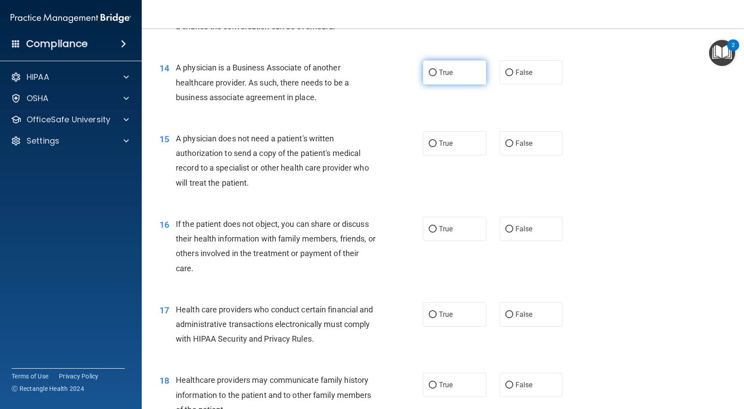
click at [446, 81] on label "True" at bounding box center [454, 72] width 63 height 24
click at [436, 76] on input "True" at bounding box center [432, 72] width 8 height 7
radio input "true"
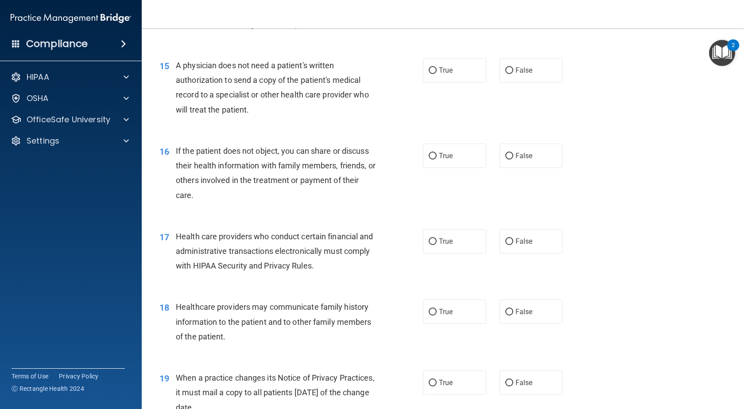
scroll to position [1046, 0]
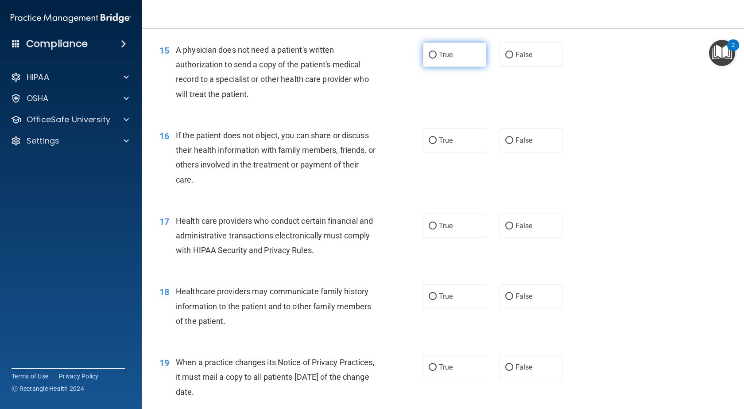
click at [430, 52] on input "True" at bounding box center [432, 55] width 8 height 7
radio input "true"
click at [515, 143] on span "False" at bounding box center [523, 140] width 17 height 8
click at [513, 143] on input "False" at bounding box center [509, 140] width 8 height 7
radio input "true"
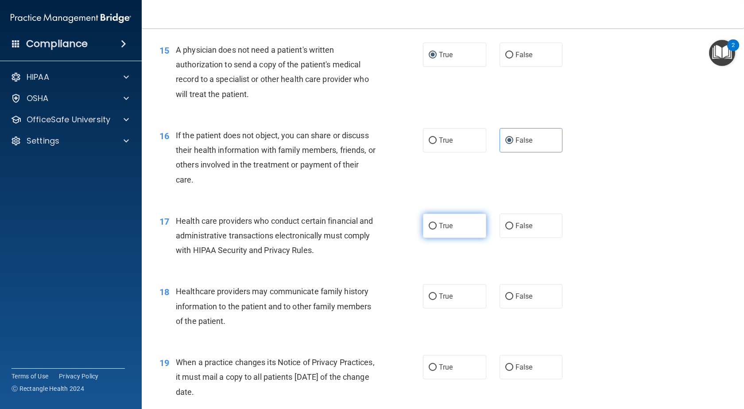
click at [440, 224] on span "True" at bounding box center [446, 225] width 14 height 8
click at [436, 224] on input "True" at bounding box center [432, 226] width 8 height 7
radio input "true"
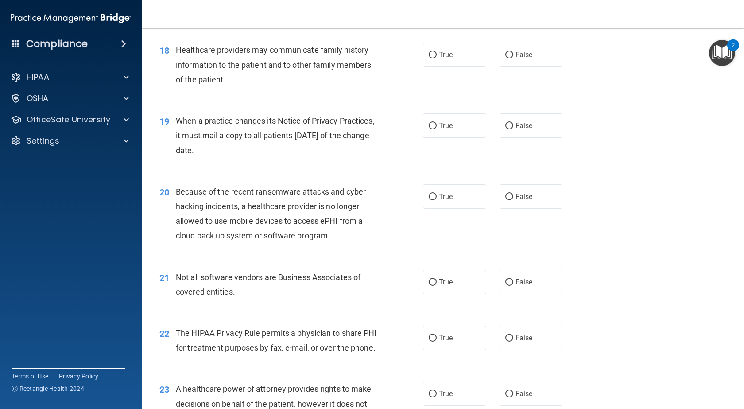
scroll to position [1268, 0]
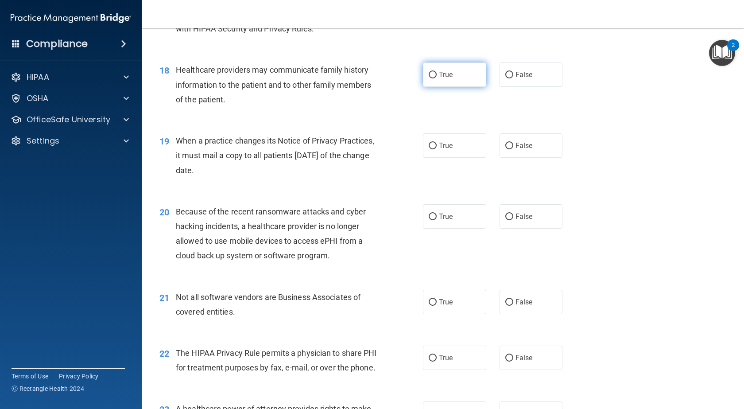
click at [434, 75] on label "True" at bounding box center [454, 74] width 63 height 24
click at [434, 75] on input "True" at bounding box center [432, 75] width 8 height 7
radio input "true"
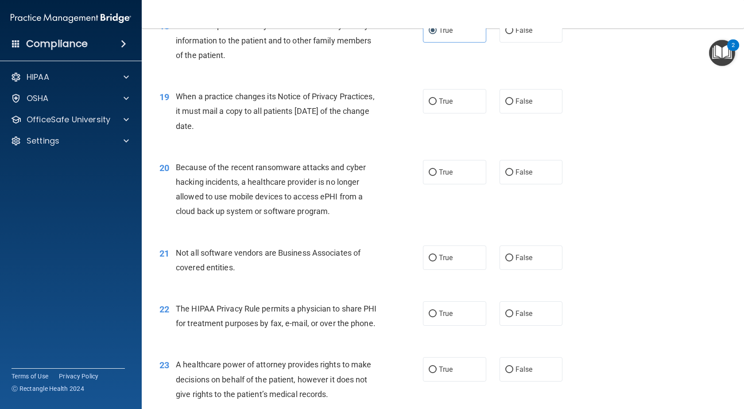
scroll to position [1356, 0]
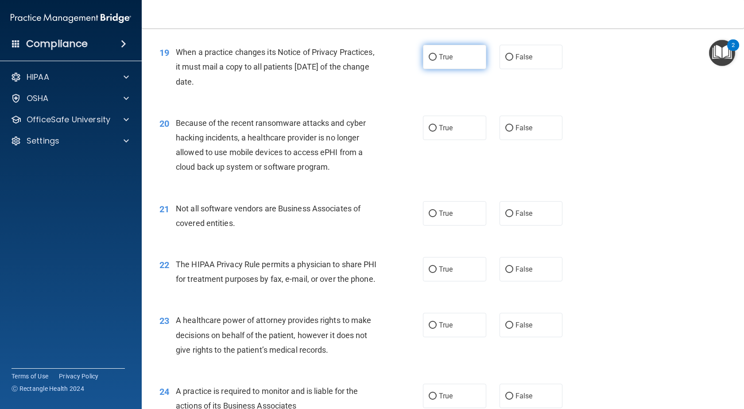
click at [458, 56] on label "True" at bounding box center [454, 57] width 63 height 24
click at [436, 56] on input "True" at bounding box center [432, 57] width 8 height 7
radio input "true"
click at [515, 57] on span "False" at bounding box center [523, 57] width 17 height 8
click at [513, 57] on input "False" at bounding box center [509, 57] width 8 height 7
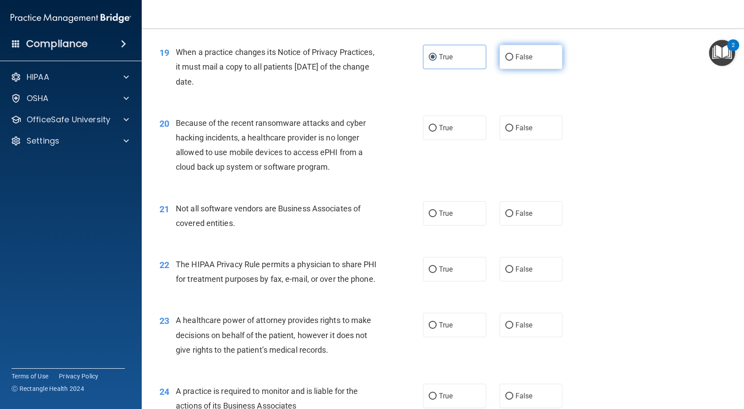
radio input "true"
radio input "false"
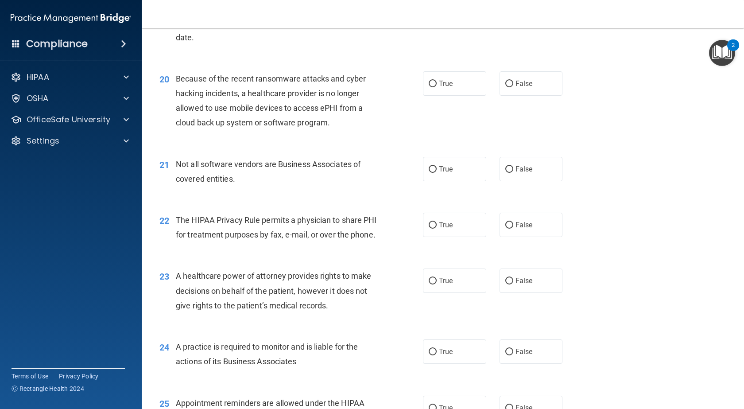
scroll to position [1445, 0]
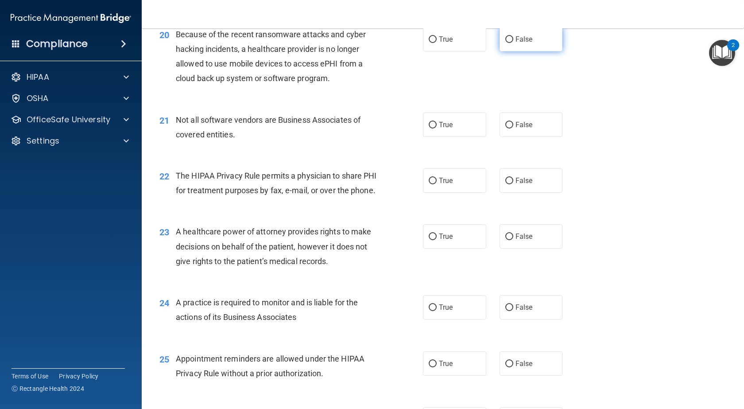
click at [515, 39] on span "False" at bounding box center [523, 39] width 17 height 8
click at [513, 39] on input "False" at bounding box center [509, 39] width 8 height 7
radio input "true"
click at [444, 44] on label "True" at bounding box center [454, 39] width 63 height 24
click at [436, 43] on input "True" at bounding box center [432, 39] width 8 height 7
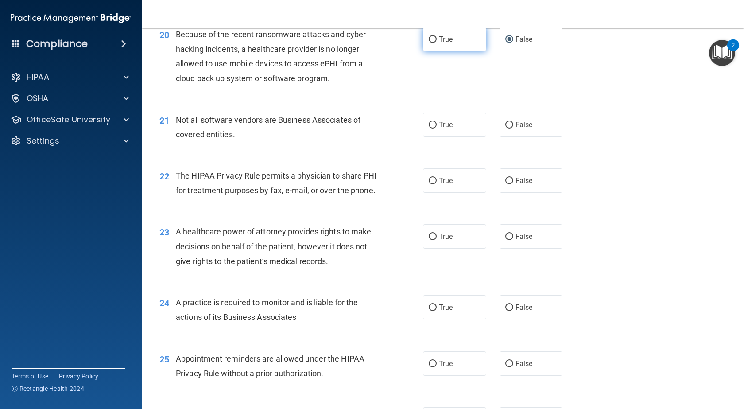
radio input "true"
radio input "false"
click at [457, 122] on label "True" at bounding box center [454, 124] width 63 height 24
click at [436, 122] on input "True" at bounding box center [432, 125] width 8 height 7
radio input "true"
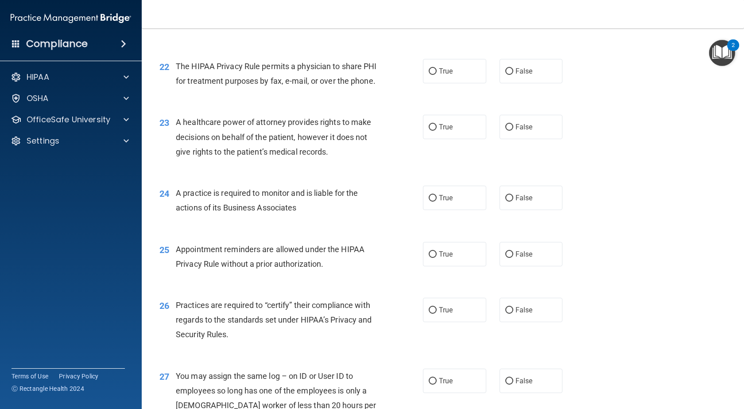
scroll to position [1533, 0]
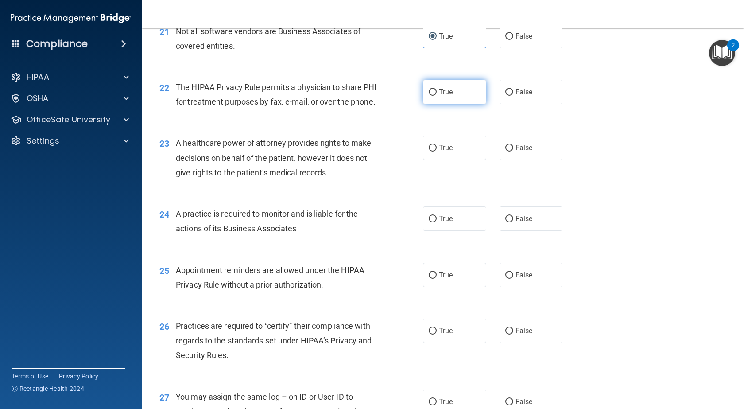
click at [435, 93] on label "True" at bounding box center [454, 92] width 63 height 24
click at [435, 93] on input "True" at bounding box center [432, 92] width 8 height 7
radio input "true"
click at [510, 97] on label "False" at bounding box center [530, 92] width 63 height 24
click at [510, 96] on input "False" at bounding box center [509, 92] width 8 height 7
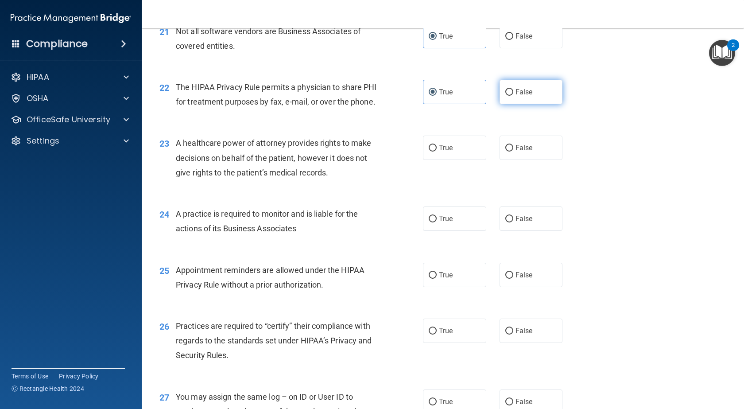
radio input "true"
radio input "false"
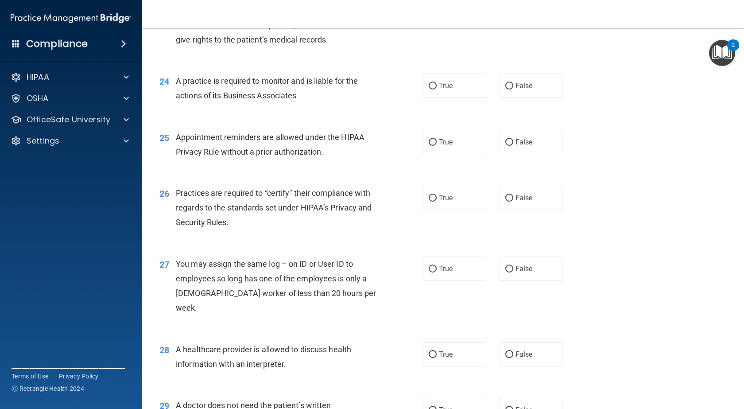
scroll to position [1622, 0]
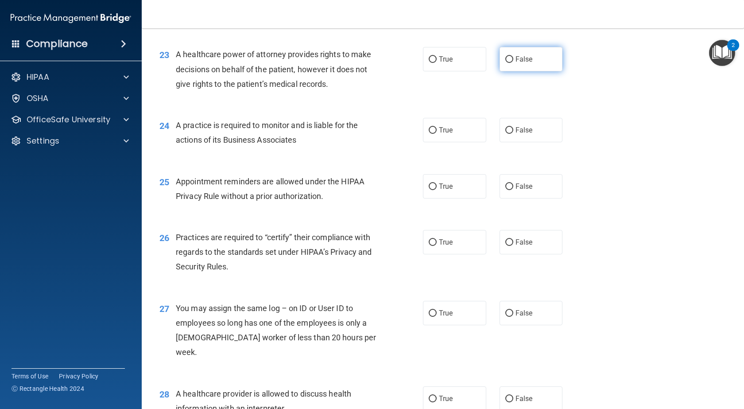
click at [517, 63] on span "False" at bounding box center [523, 59] width 17 height 8
click at [513, 63] on input "False" at bounding box center [509, 59] width 8 height 7
radio input "true"
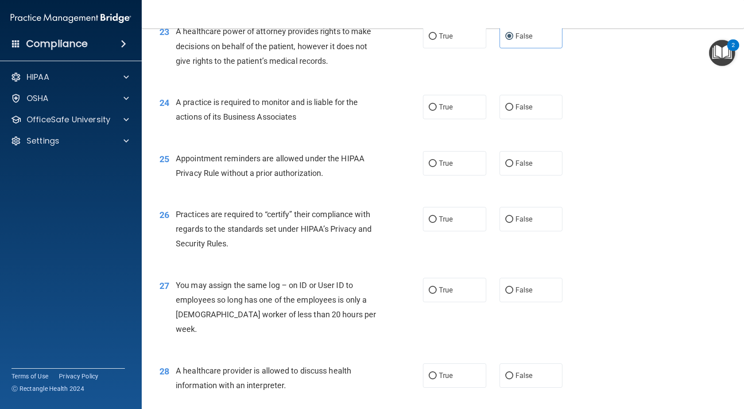
scroll to position [1666, 0]
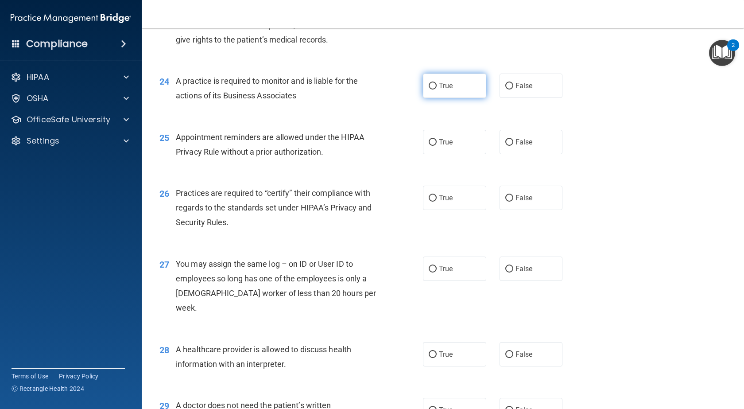
click at [450, 98] on label "True" at bounding box center [454, 85] width 63 height 24
click at [436, 89] on input "True" at bounding box center [432, 86] width 8 height 7
radio input "true"
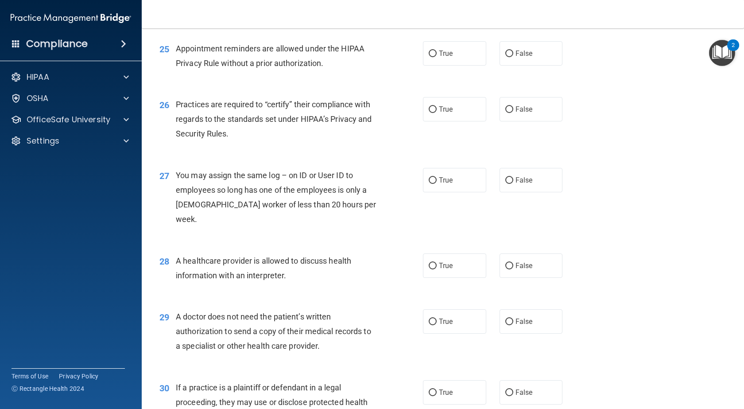
scroll to position [1710, 0]
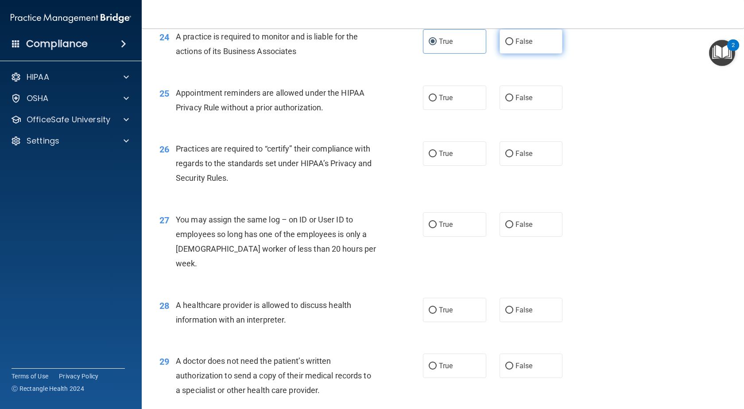
click at [505, 45] on input "False" at bounding box center [509, 42] width 8 height 7
radio input "true"
radio input "false"
click at [456, 110] on label "True" at bounding box center [454, 97] width 63 height 24
click at [436, 101] on input "True" at bounding box center [432, 98] width 8 height 7
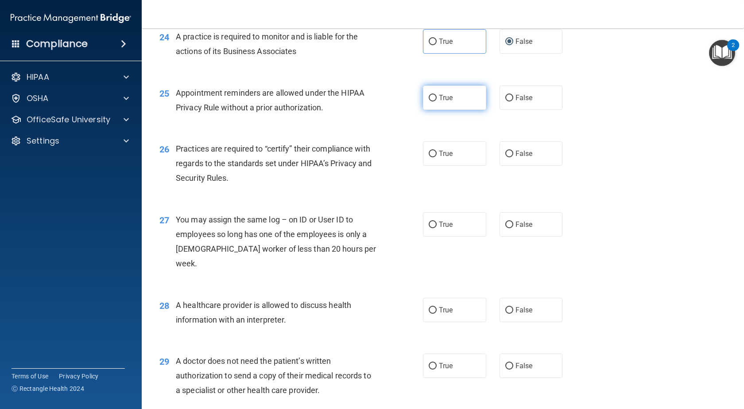
radio input "true"
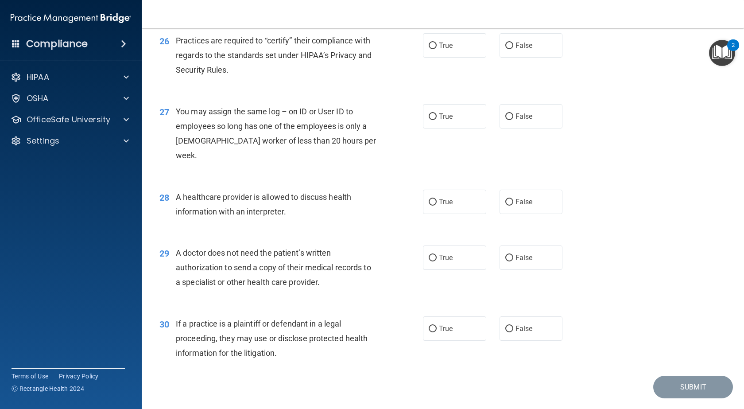
scroll to position [1799, 0]
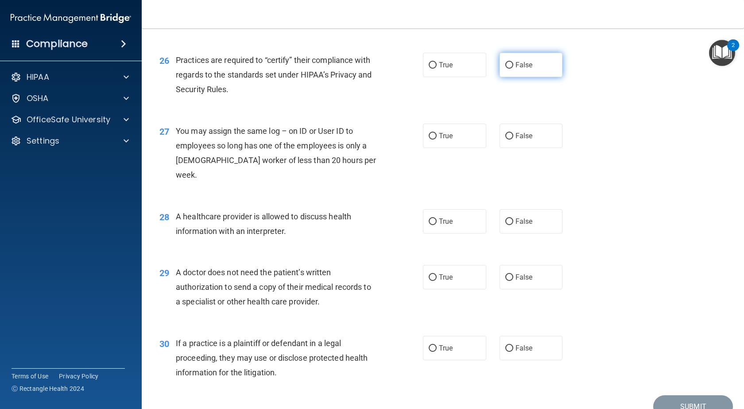
click at [510, 75] on label "False" at bounding box center [530, 65] width 63 height 24
click at [510, 69] on input "False" at bounding box center [509, 65] width 8 height 7
radio input "true"
click at [518, 140] on span "False" at bounding box center [523, 135] width 17 height 8
click at [513, 139] on input "False" at bounding box center [509, 136] width 8 height 7
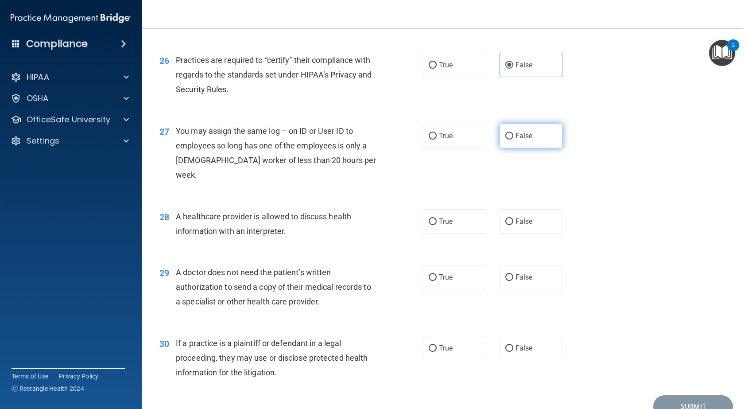
radio input "true"
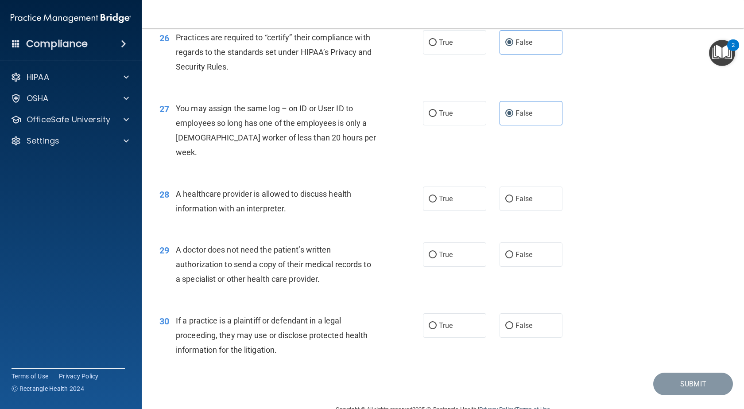
scroll to position [1843, 0]
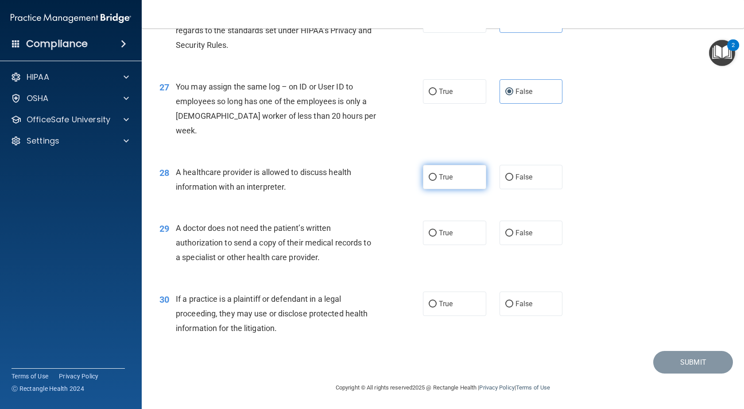
click at [434, 176] on label "True" at bounding box center [454, 177] width 63 height 24
click at [434, 176] on input "True" at bounding box center [432, 177] width 8 height 7
radio input "true"
click at [505, 231] on input "False" at bounding box center [509, 233] width 8 height 7
radio input "true"
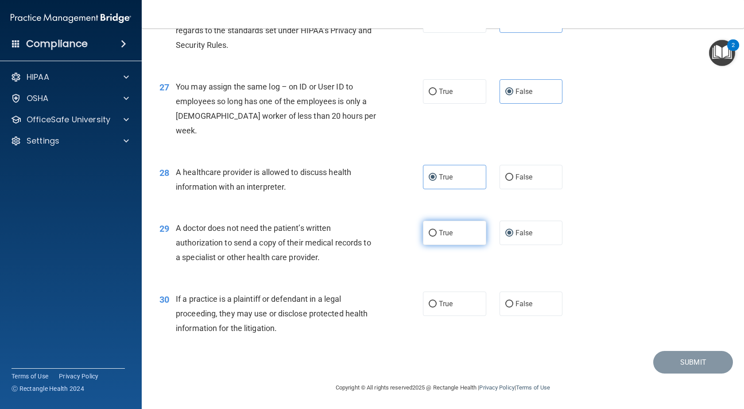
click at [455, 227] on label "True" at bounding box center [454, 232] width 63 height 24
click at [436, 230] on input "True" at bounding box center [432, 233] width 8 height 7
radio input "true"
radio input "false"
click at [453, 313] on label "True" at bounding box center [454, 303] width 63 height 24
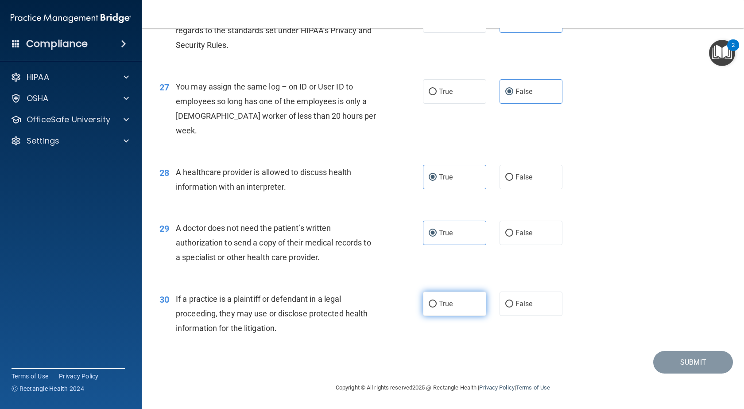
click at [436, 307] on input "True" at bounding box center [432, 304] width 8 height 7
radio input "true"
click at [666, 358] on button "Submit" at bounding box center [693, 362] width 80 height 23
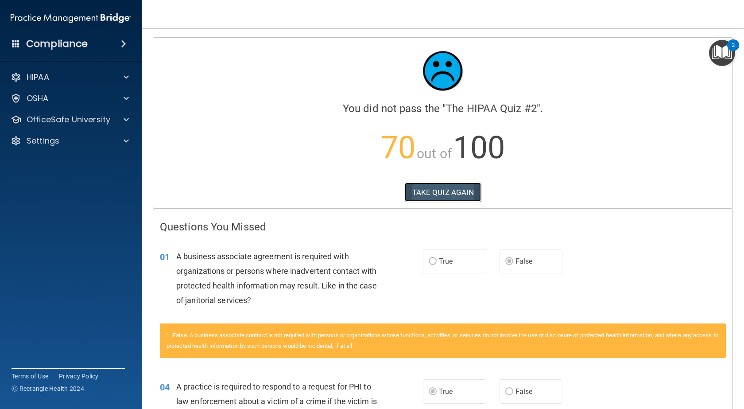
click at [439, 192] on button "TAKE QUIZ AGAIN" at bounding box center [443, 191] width 77 height 19
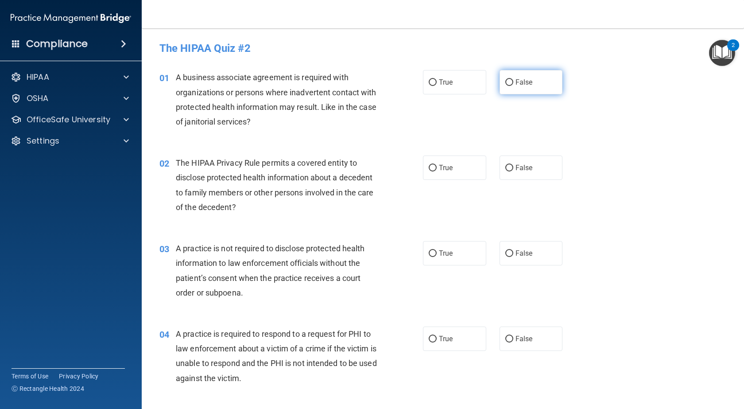
click at [505, 83] on input "False" at bounding box center [509, 82] width 8 height 7
radio input "true"
click at [434, 254] on label "True" at bounding box center [454, 253] width 63 height 24
click at [434, 254] on input "True" at bounding box center [432, 253] width 8 height 7
radio input "true"
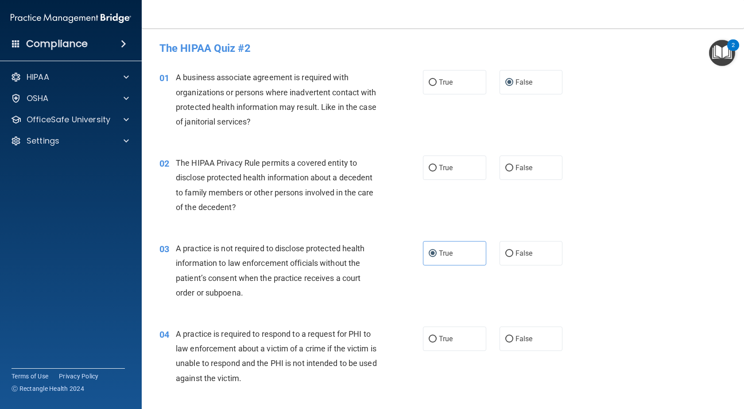
scroll to position [133, 0]
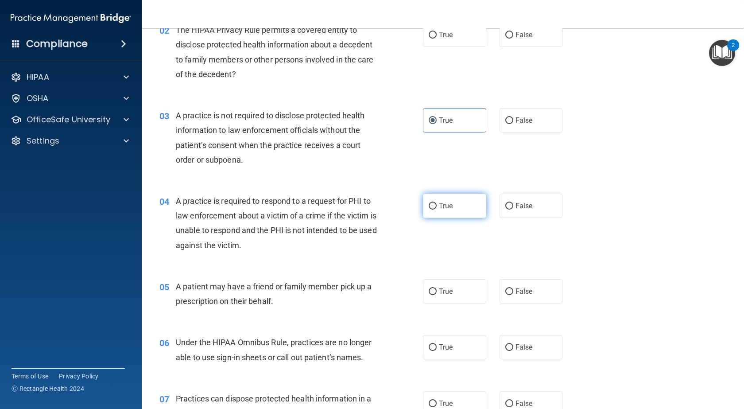
click at [432, 208] on input "True" at bounding box center [432, 206] width 8 height 7
radio input "true"
click at [435, 123] on label "True" at bounding box center [454, 120] width 63 height 24
click at [435, 123] on input "True" at bounding box center [432, 120] width 8 height 7
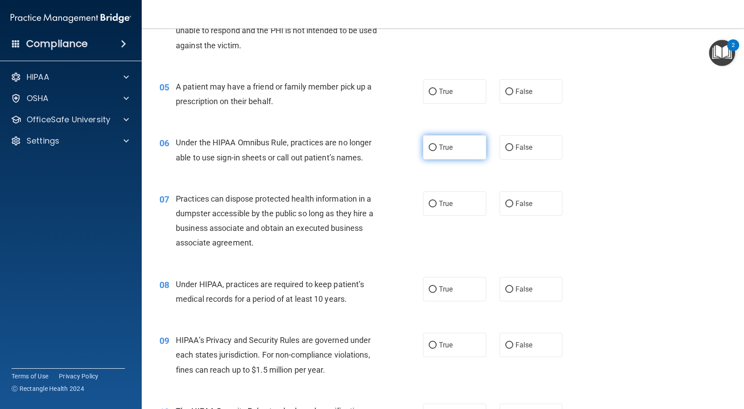
scroll to position [354, 0]
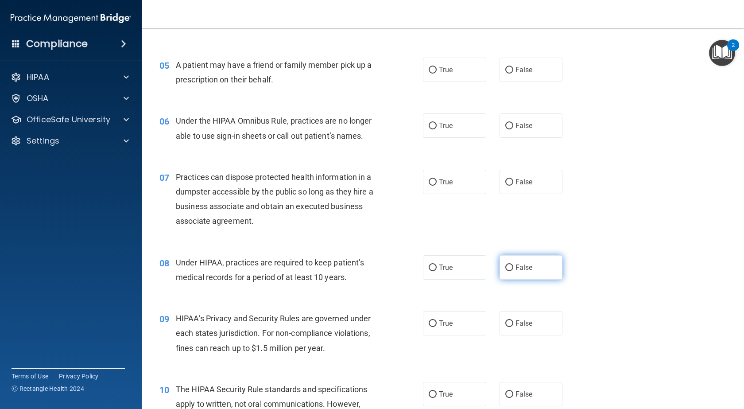
click at [518, 269] on span "False" at bounding box center [523, 267] width 17 height 8
click at [513, 269] on input "False" at bounding box center [509, 267] width 8 height 7
radio input "true"
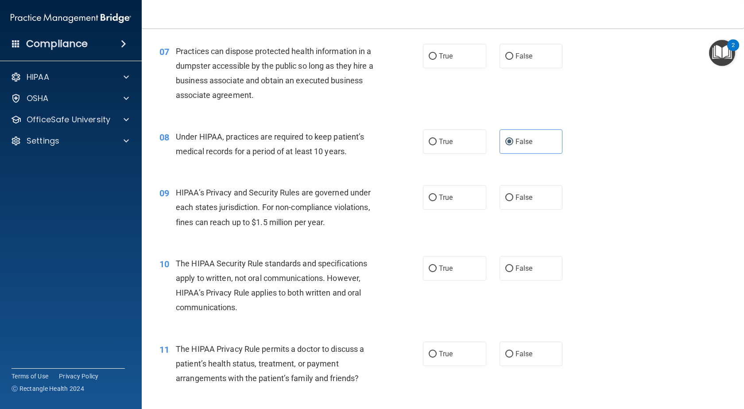
scroll to position [487, 0]
